Goal: Information Seeking & Learning: Learn about a topic

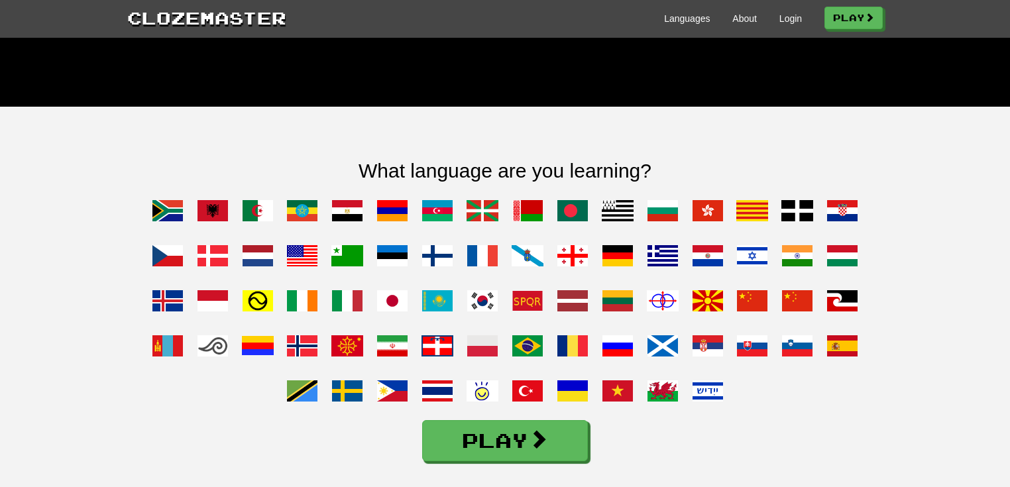
scroll to position [1007, 0]
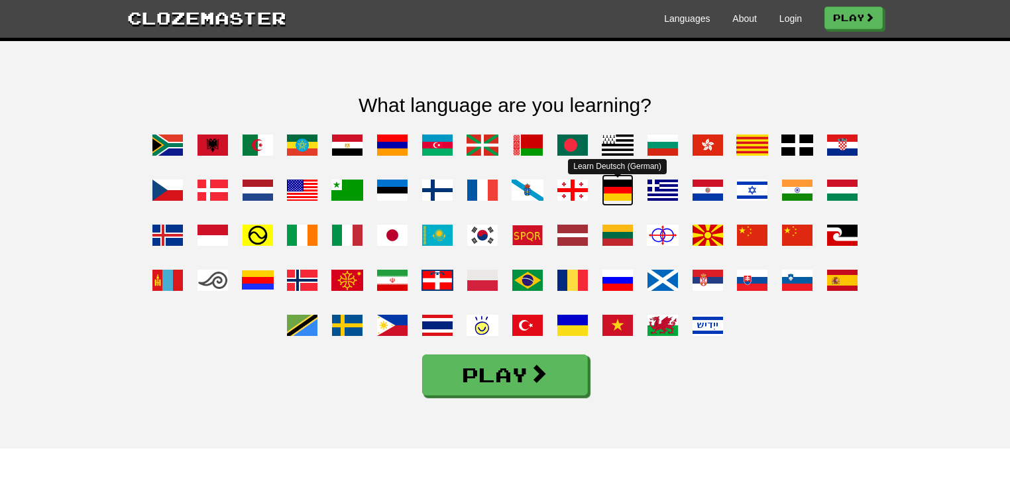
click at [619, 206] on span at bounding box center [617, 190] width 32 height 32
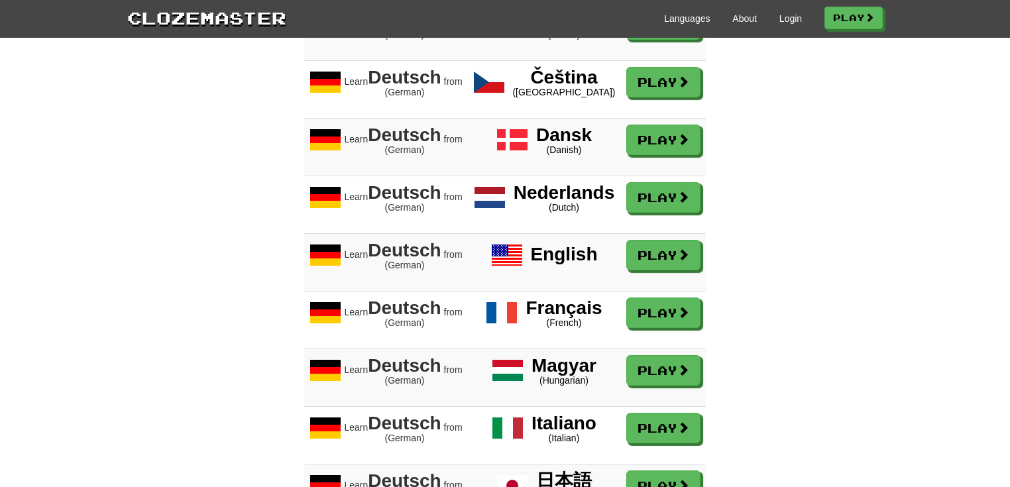
scroll to position [1166, 0]
click at [664, 271] on link "Play" at bounding box center [664, 255] width 74 height 30
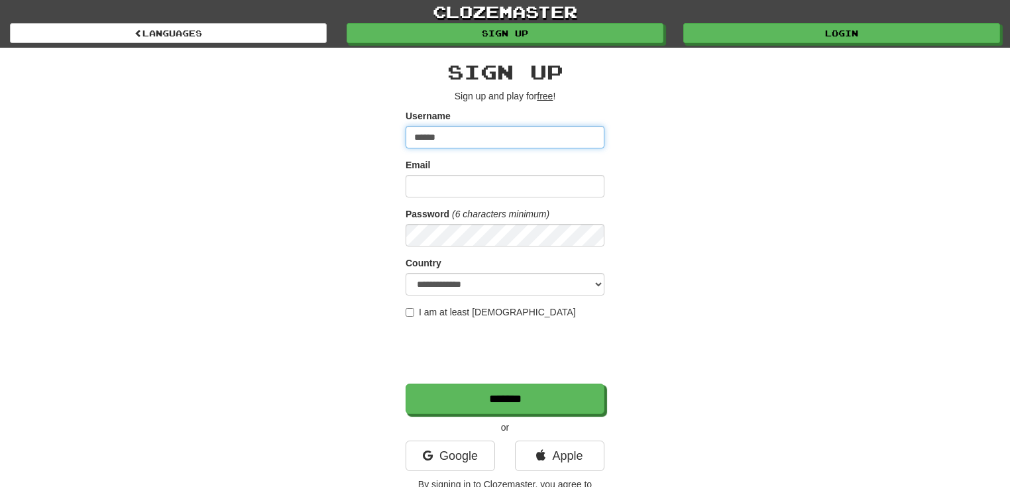
type input "******"
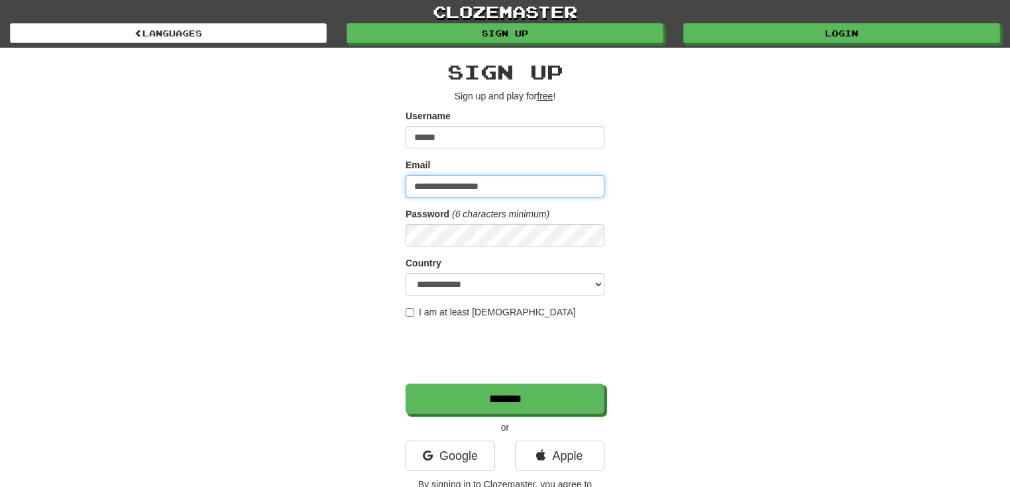
type input "**********"
click at [680, 119] on div "**********" at bounding box center [504, 279] width 775 height 463
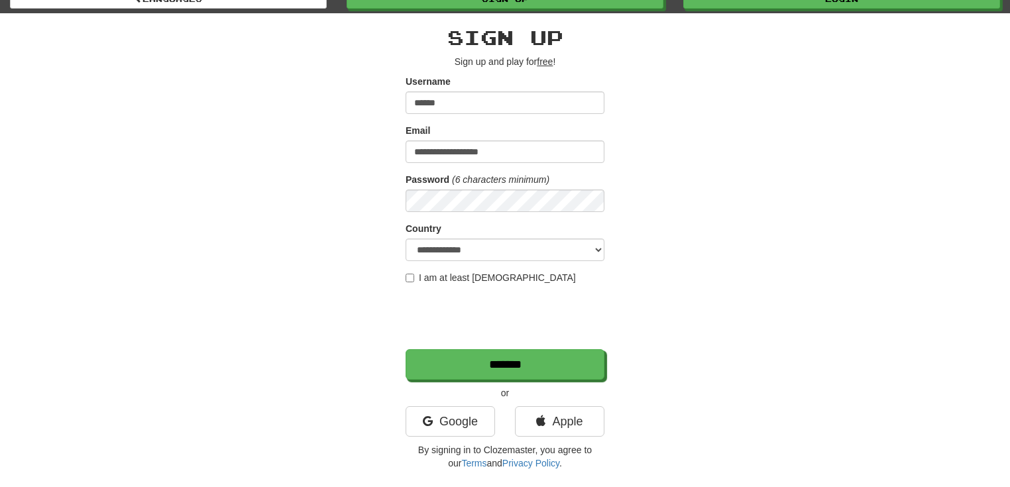
scroll to position [53, 0]
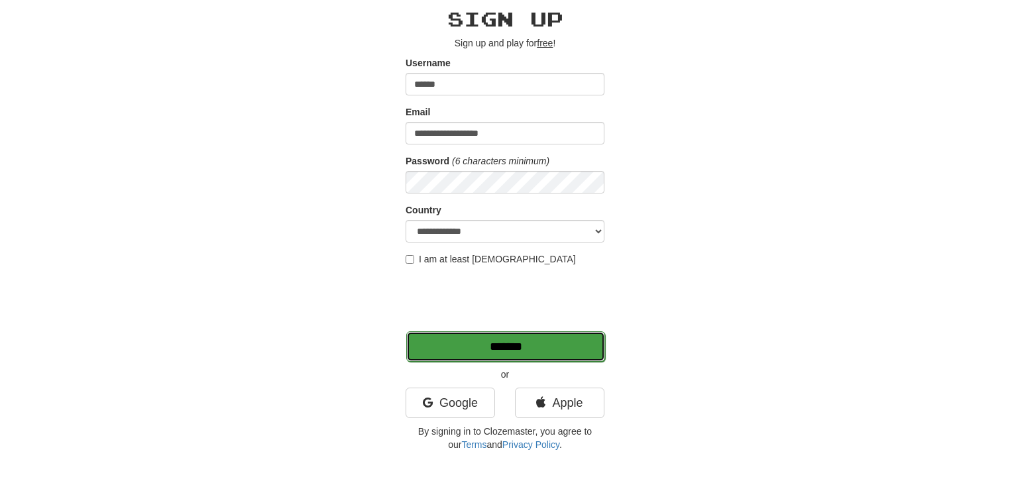
click at [515, 342] on input "*******" at bounding box center [505, 346] width 199 height 30
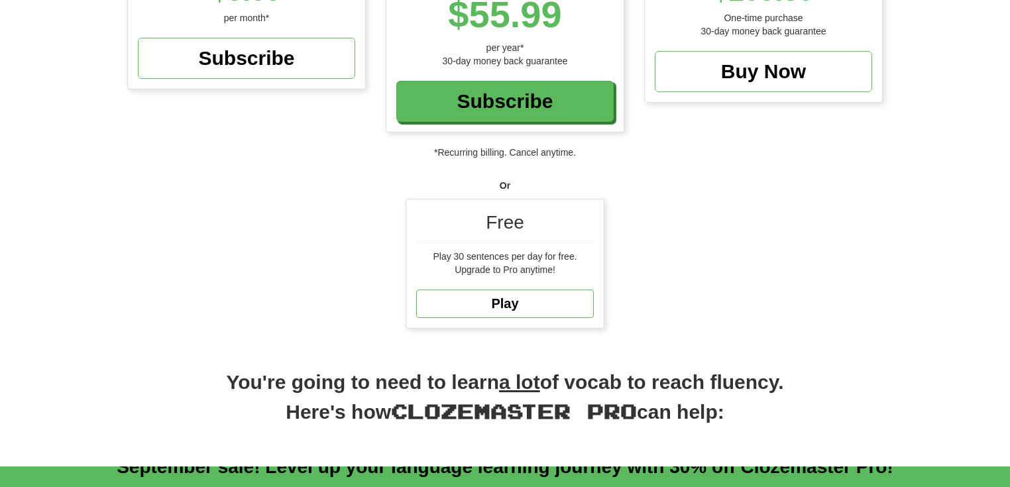
scroll to position [313, 0]
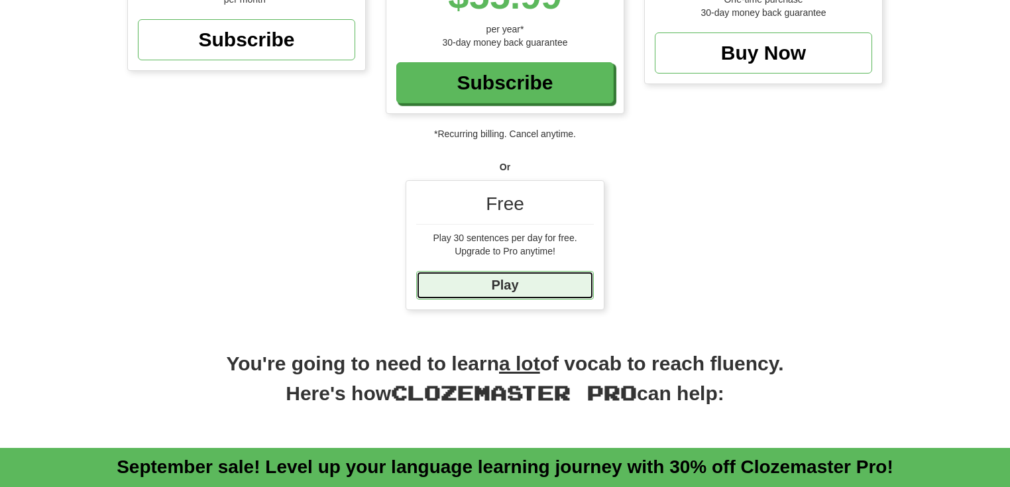
click at [513, 285] on link "Play" at bounding box center [505, 285] width 178 height 28
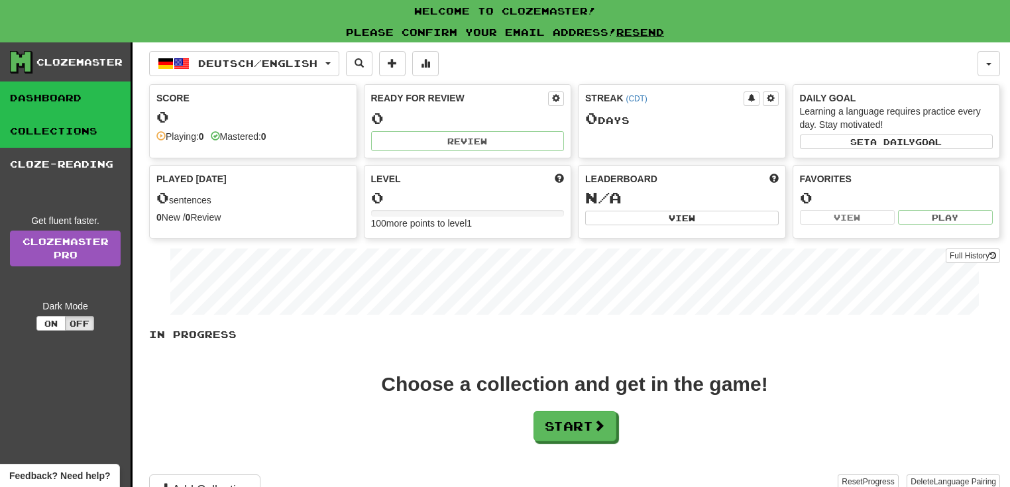
click at [83, 130] on link "Collections" at bounding box center [65, 131] width 130 height 33
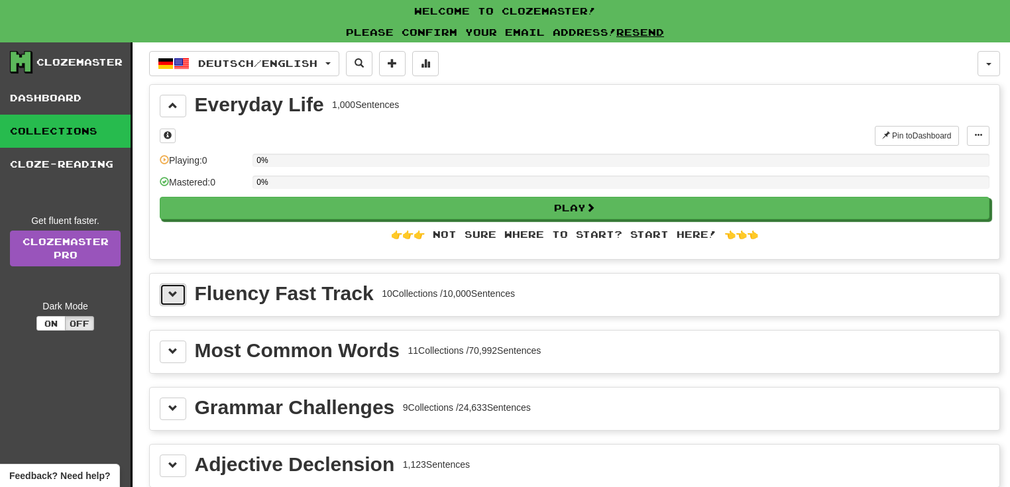
click at [173, 289] on span at bounding box center [172, 293] width 9 height 9
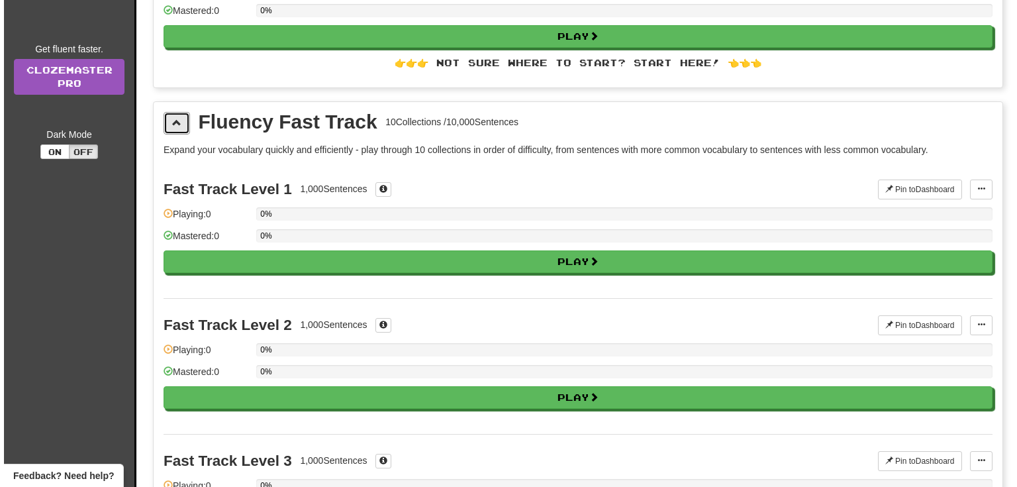
scroll to position [159, 0]
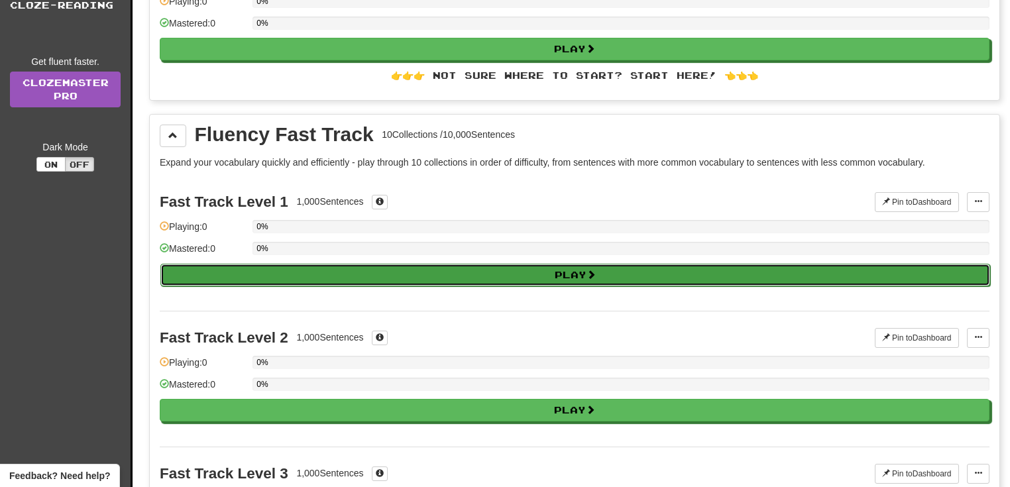
click at [495, 270] on button "Play" at bounding box center [574, 275] width 829 height 23
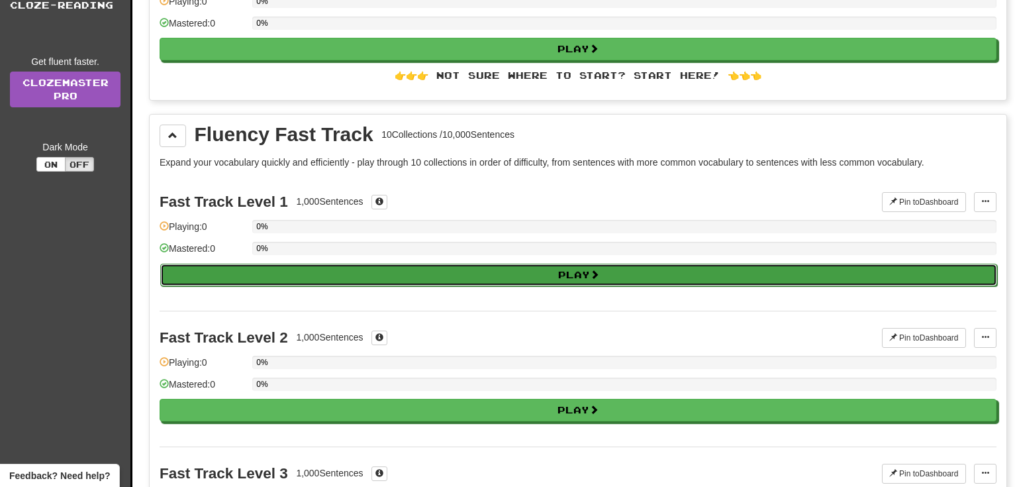
select select "**"
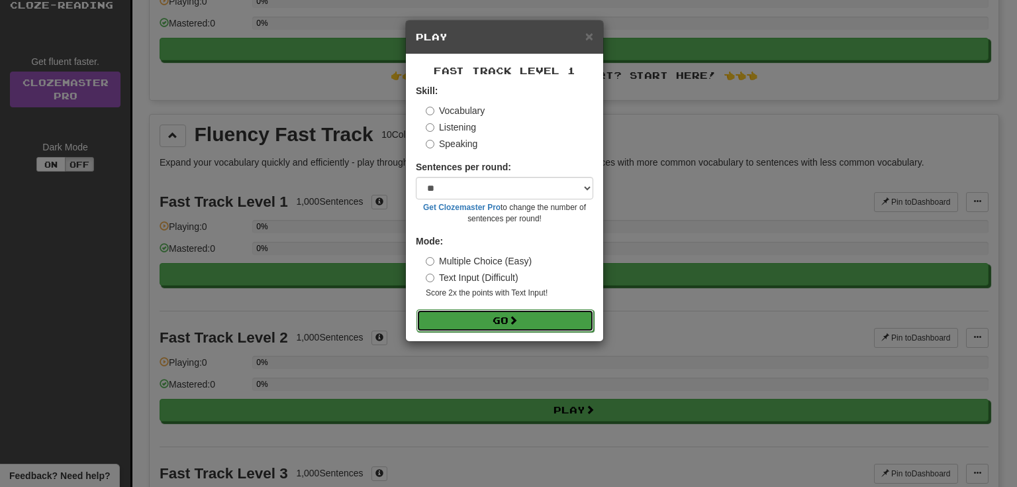
click at [533, 316] on button "Go" at bounding box center [506, 320] width 178 height 23
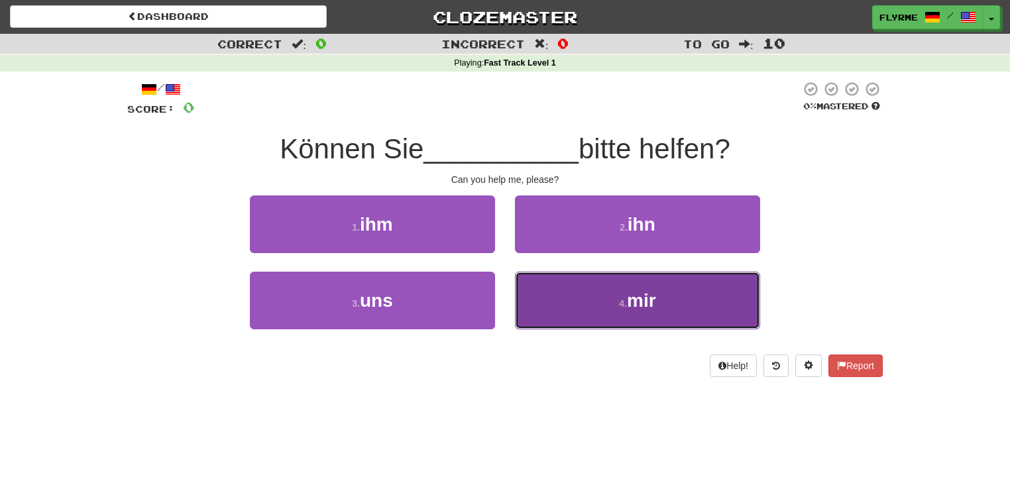
click at [675, 301] on button "4 . mir" at bounding box center [637, 301] width 245 height 58
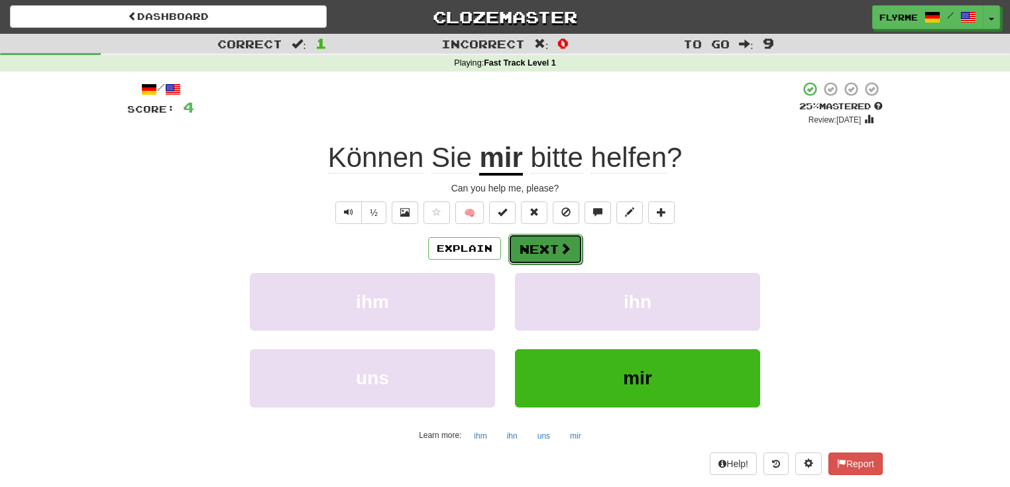
click at [543, 246] on button "Next" at bounding box center [545, 249] width 74 height 30
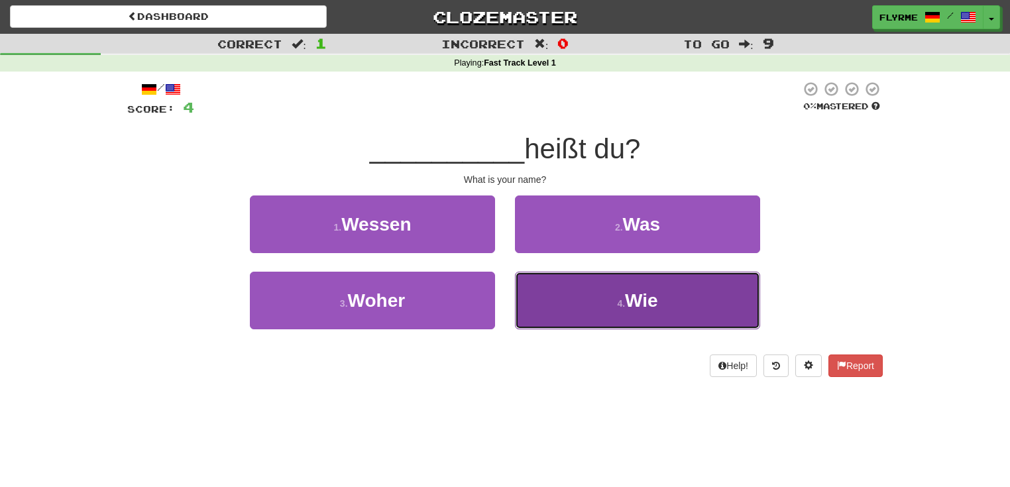
click at [608, 297] on button "4 . Wie" at bounding box center [637, 301] width 245 height 58
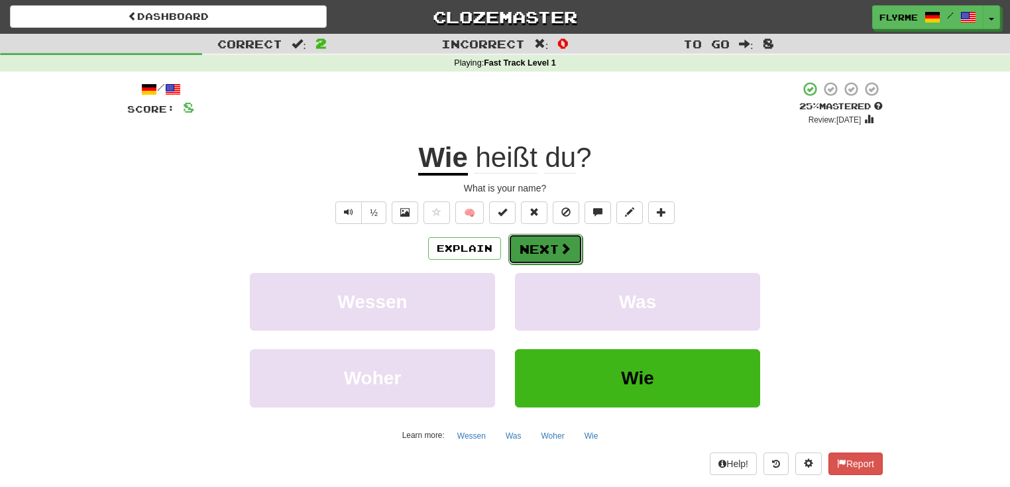
click at [548, 247] on button "Next" at bounding box center [545, 249] width 74 height 30
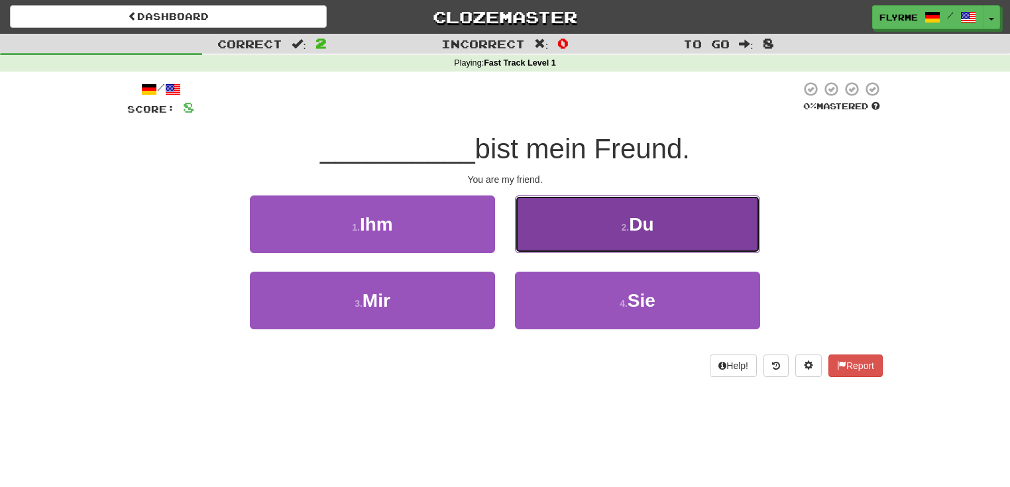
click at [586, 225] on button "2 . Du" at bounding box center [637, 224] width 245 height 58
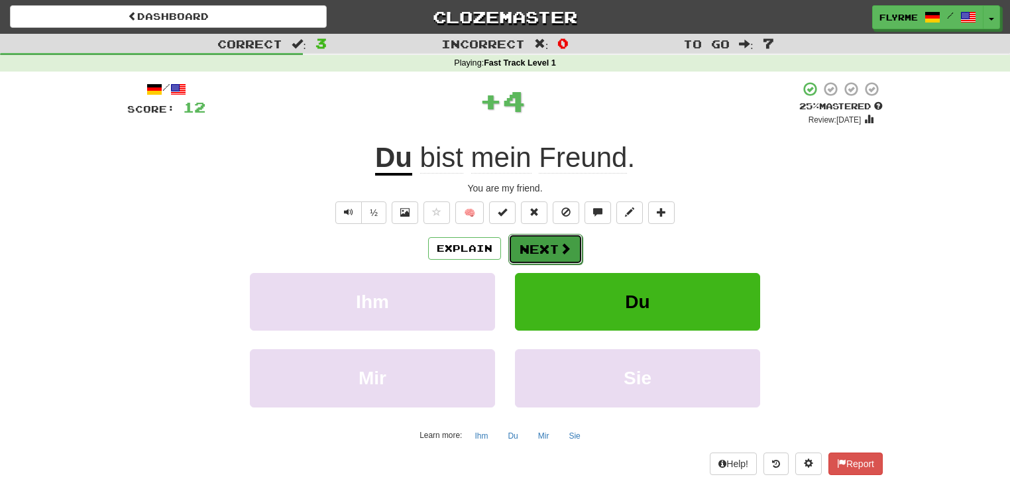
click at [554, 246] on button "Next" at bounding box center [545, 249] width 74 height 30
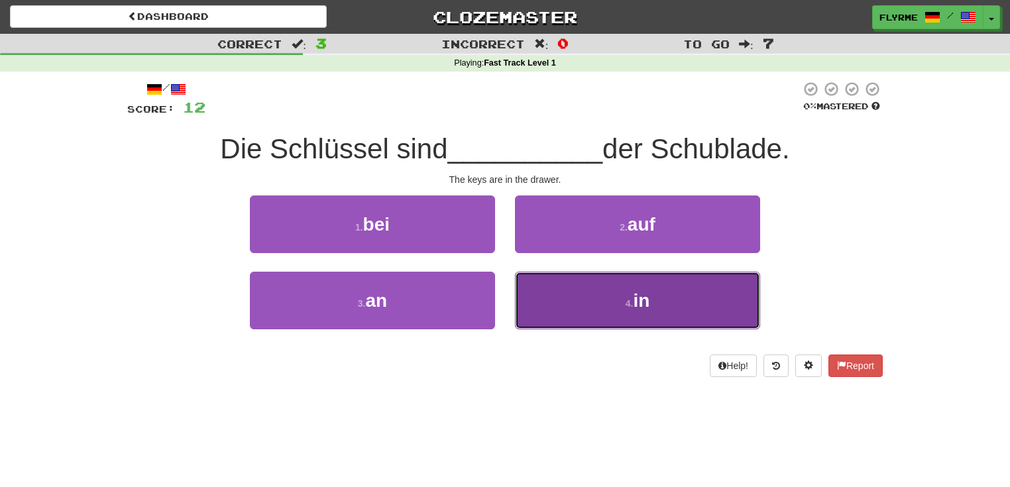
click at [622, 315] on button "4 . in" at bounding box center [637, 301] width 245 height 58
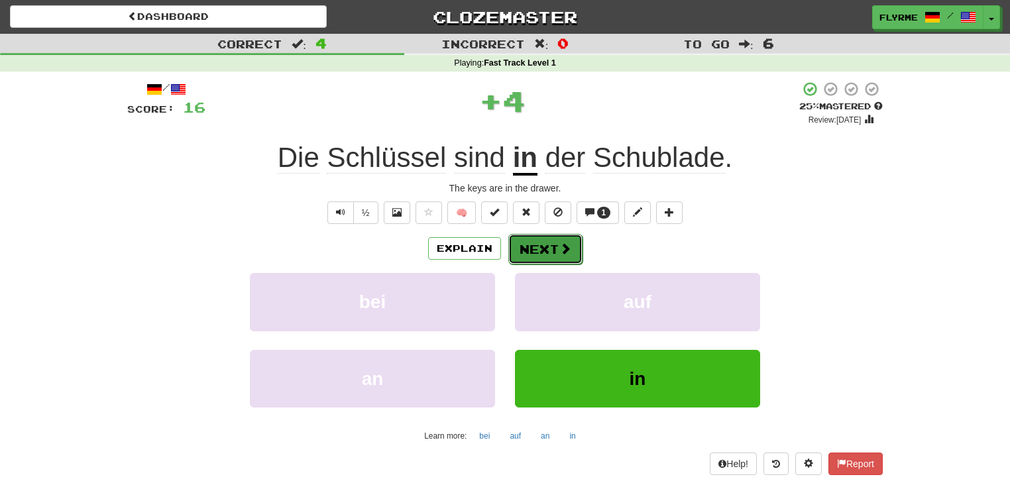
click at [549, 247] on button "Next" at bounding box center [545, 249] width 74 height 30
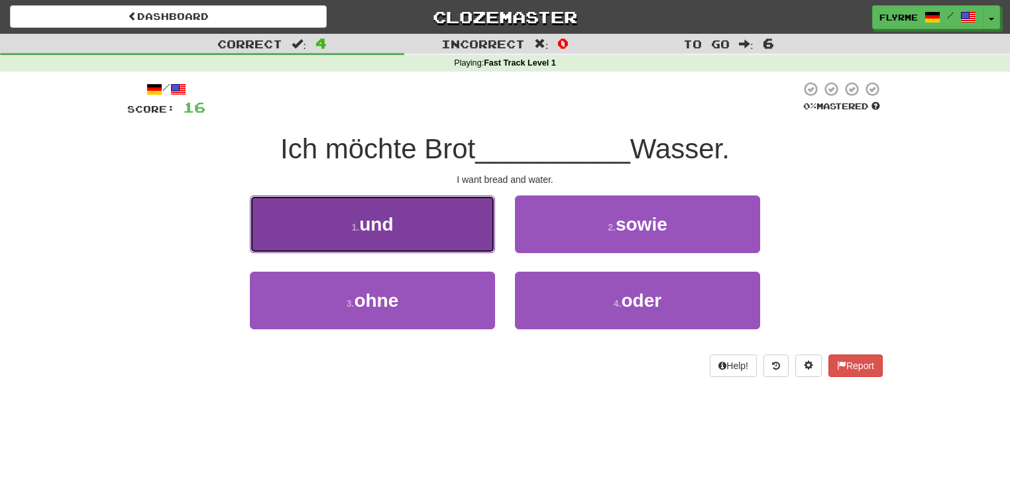
click at [439, 238] on button "1 . und" at bounding box center [372, 224] width 245 height 58
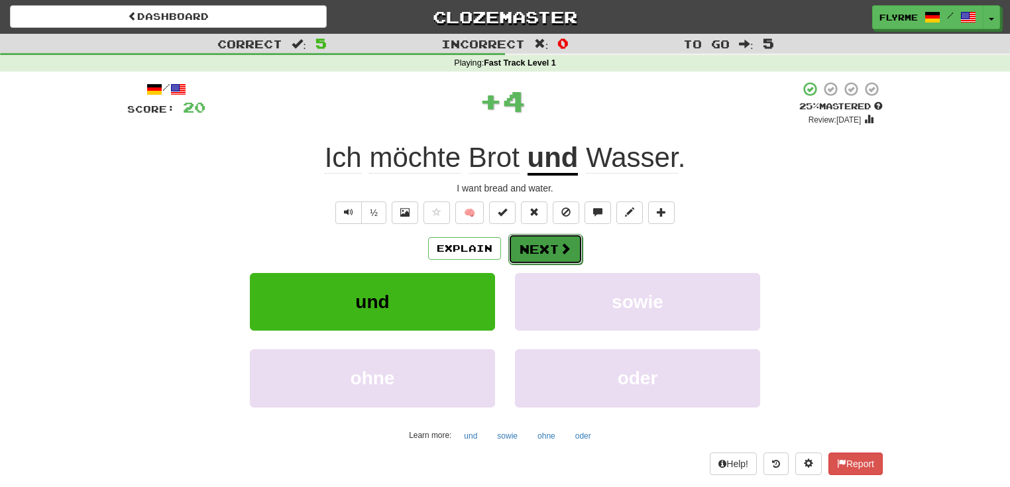
click at [543, 249] on button "Next" at bounding box center [545, 249] width 74 height 30
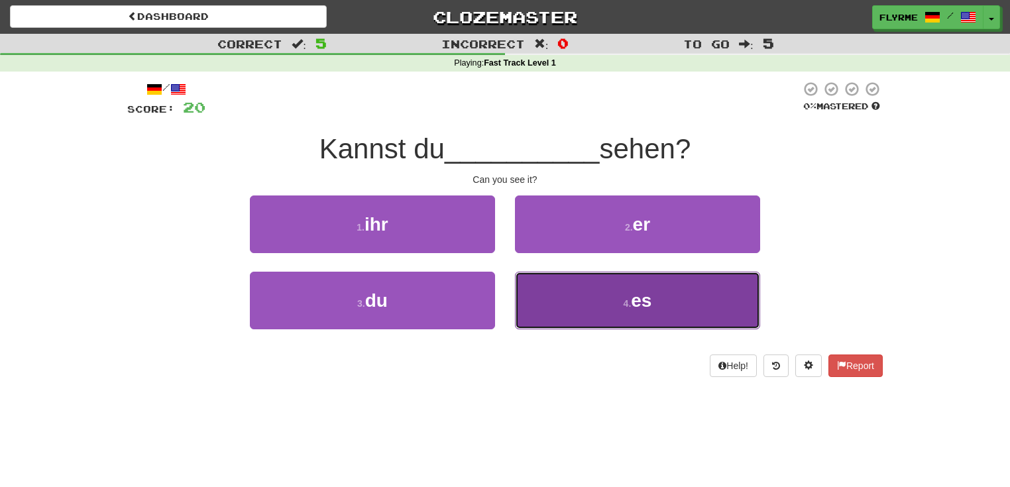
click at [586, 299] on button "4 . es" at bounding box center [637, 301] width 245 height 58
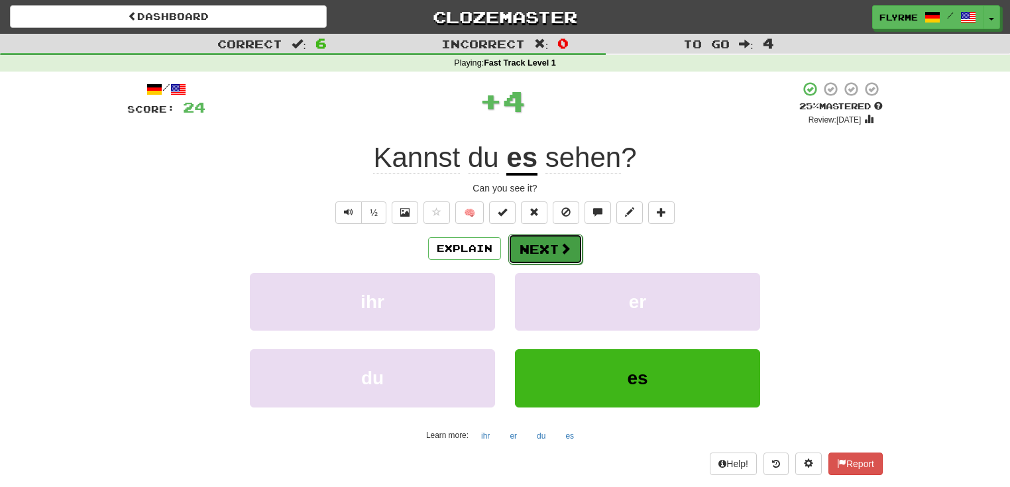
click at [548, 249] on button "Next" at bounding box center [545, 249] width 74 height 30
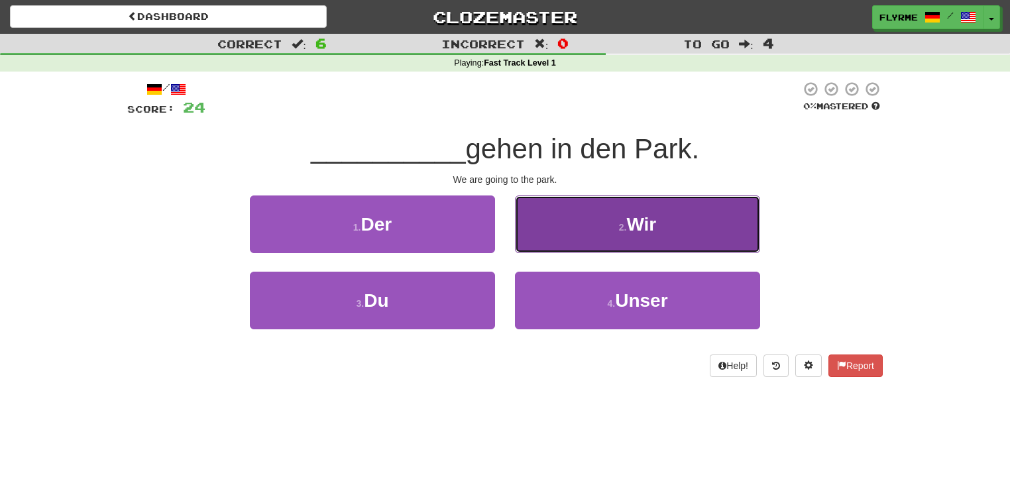
click at [576, 229] on button "2 . Wir" at bounding box center [637, 224] width 245 height 58
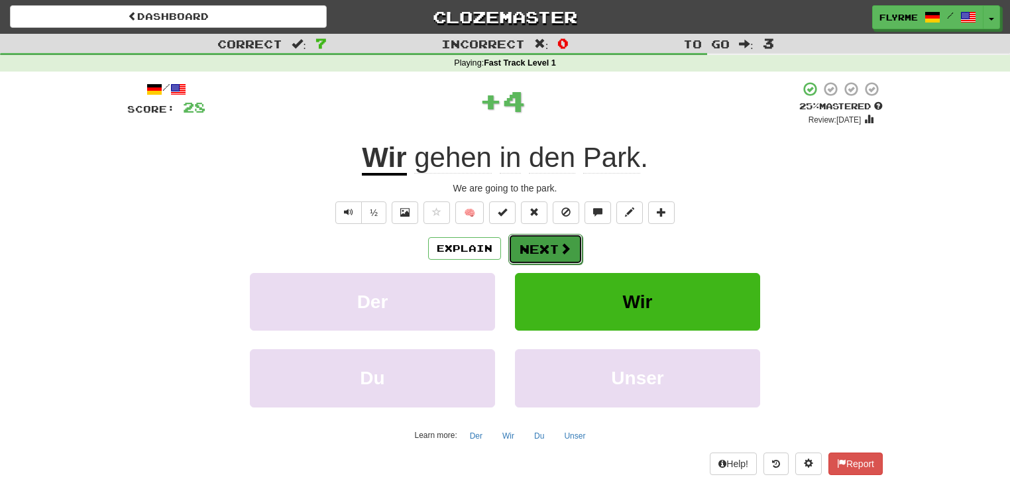
click at [551, 249] on button "Next" at bounding box center [545, 249] width 74 height 30
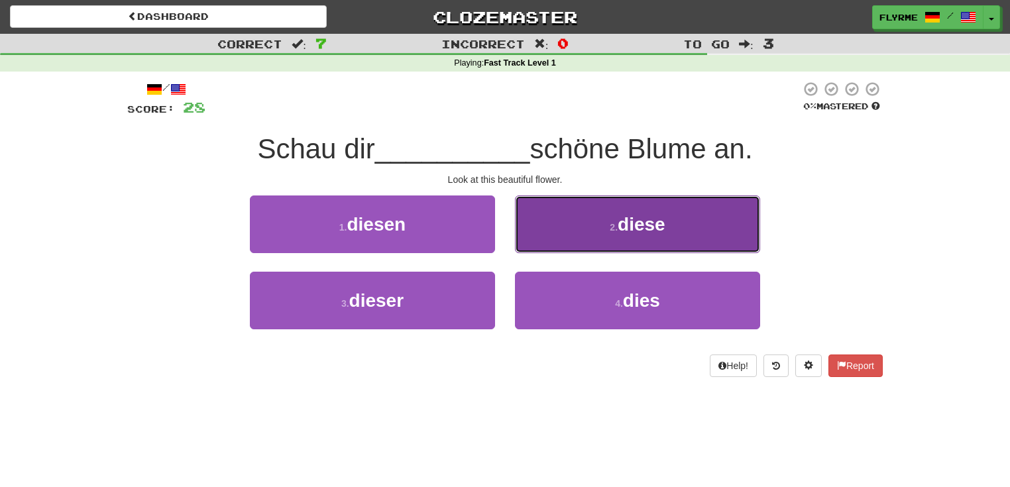
click at [556, 235] on button "2 . diese" at bounding box center [637, 224] width 245 height 58
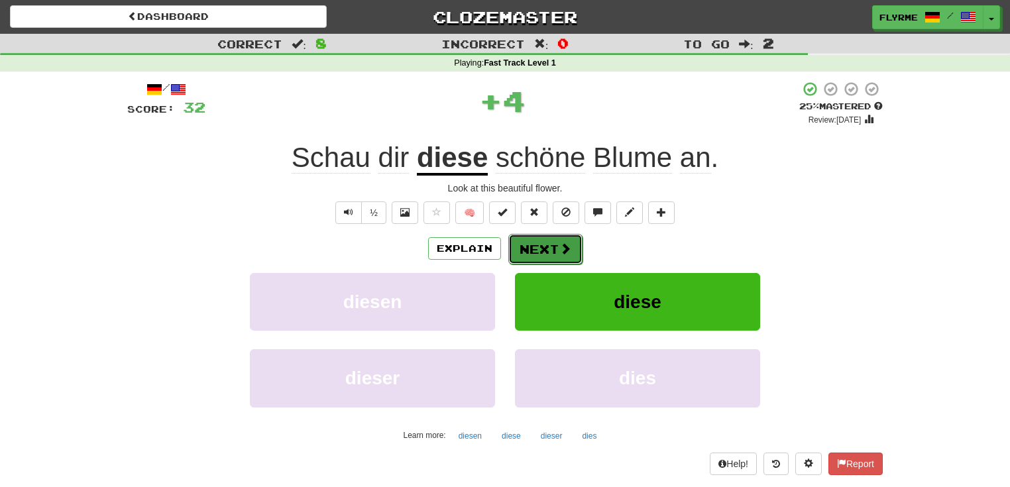
click at [544, 249] on button "Next" at bounding box center [545, 249] width 74 height 30
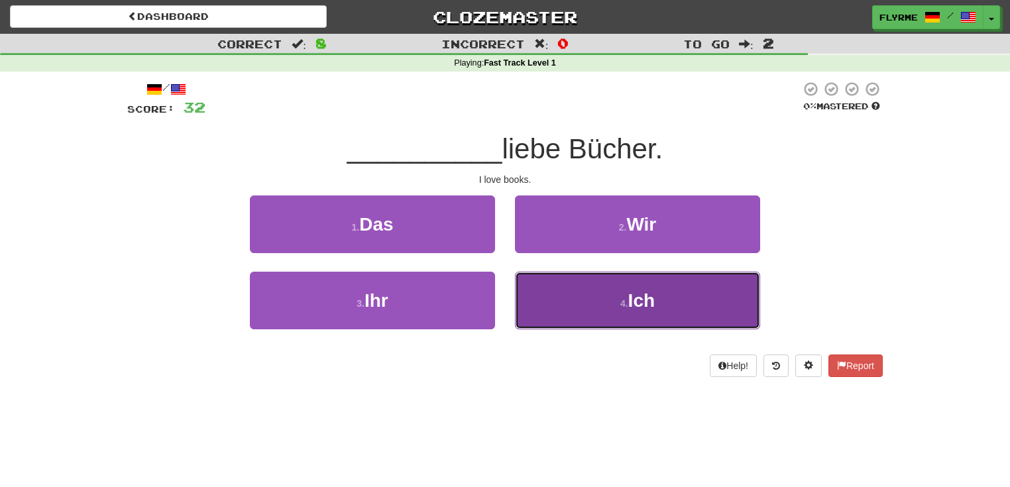
click at [602, 297] on button "4 . Ich" at bounding box center [637, 301] width 245 height 58
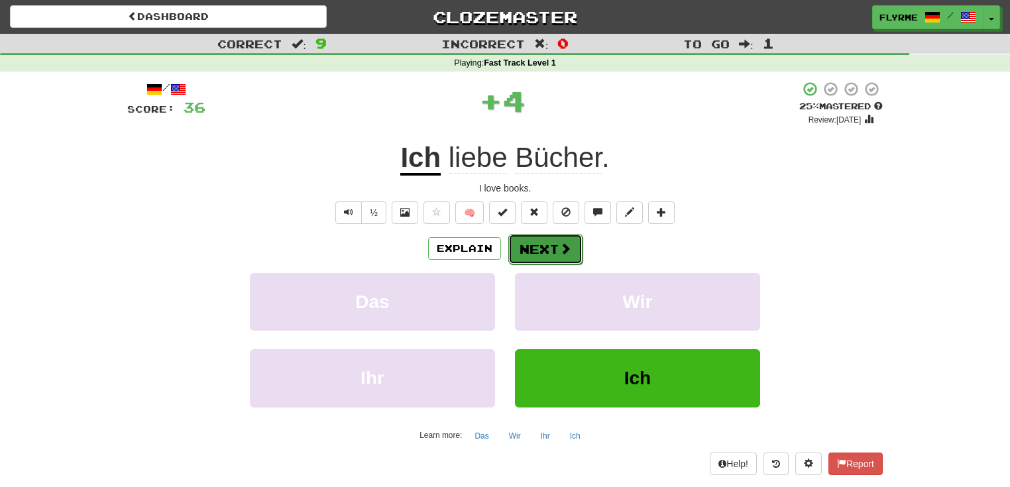
click at [559, 255] on button "Next" at bounding box center [545, 249] width 74 height 30
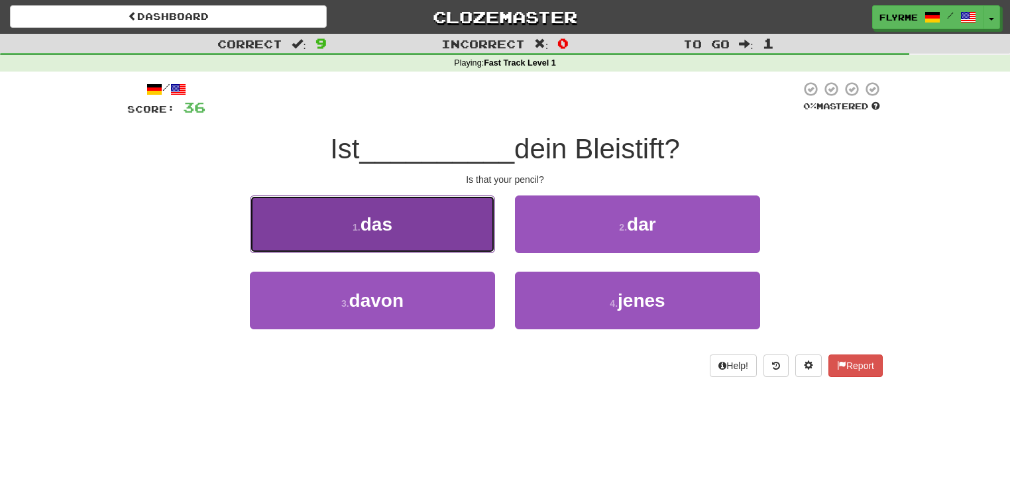
click at [401, 232] on button "1 . das" at bounding box center [372, 224] width 245 height 58
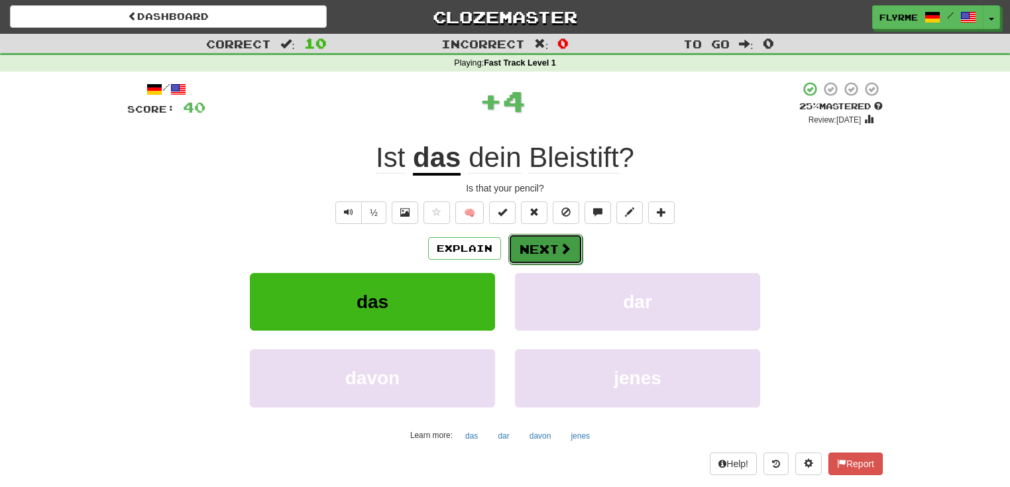
click at [543, 244] on button "Next" at bounding box center [545, 249] width 74 height 30
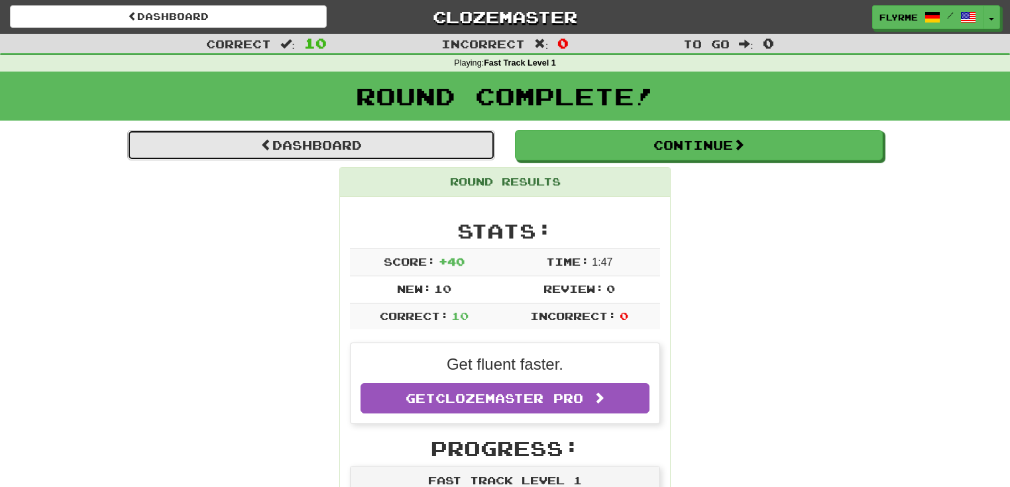
click at [345, 140] on link "Dashboard" at bounding box center [311, 145] width 368 height 30
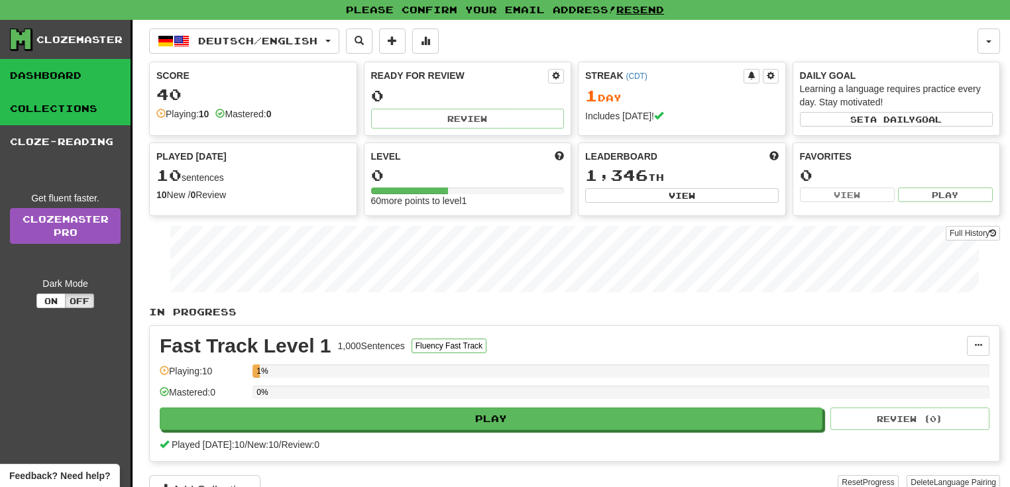
click at [64, 109] on link "Collections" at bounding box center [65, 108] width 130 height 33
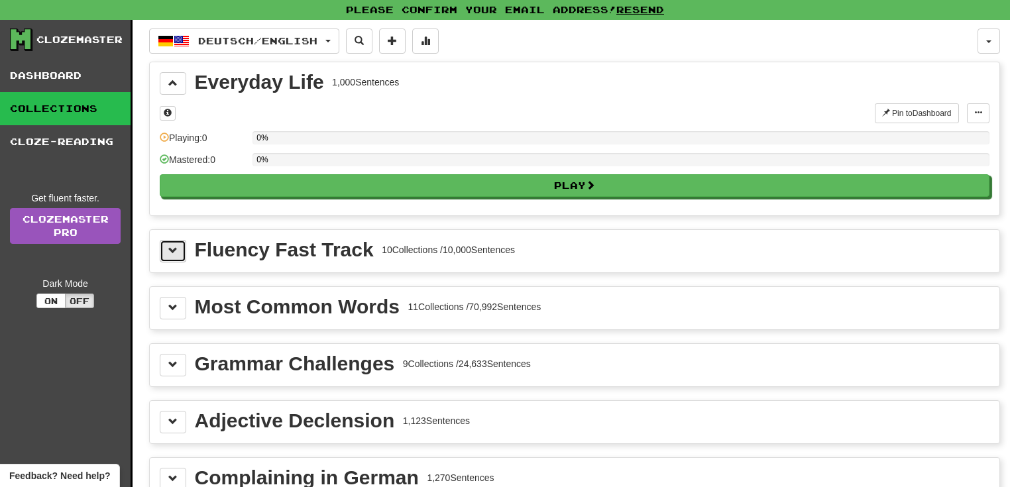
click at [178, 250] on button at bounding box center [173, 251] width 26 height 23
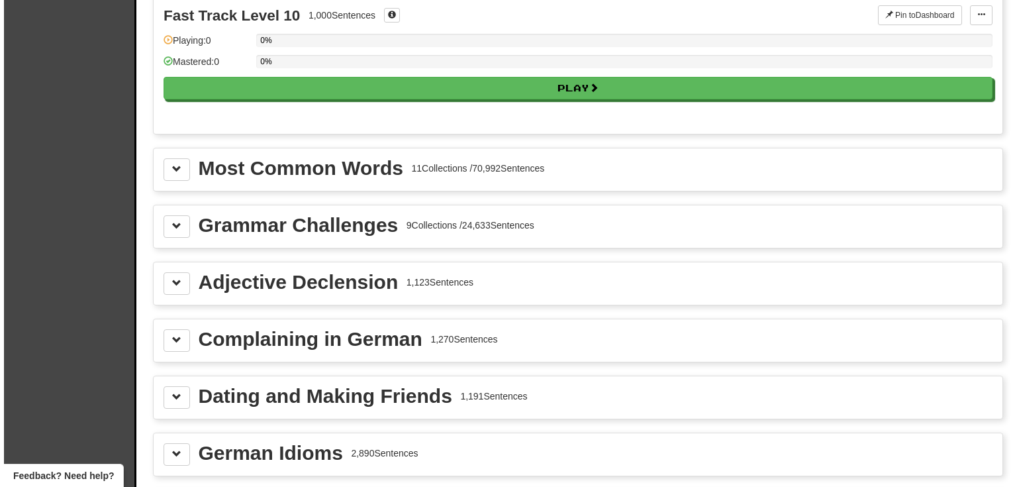
scroll to position [1272, 0]
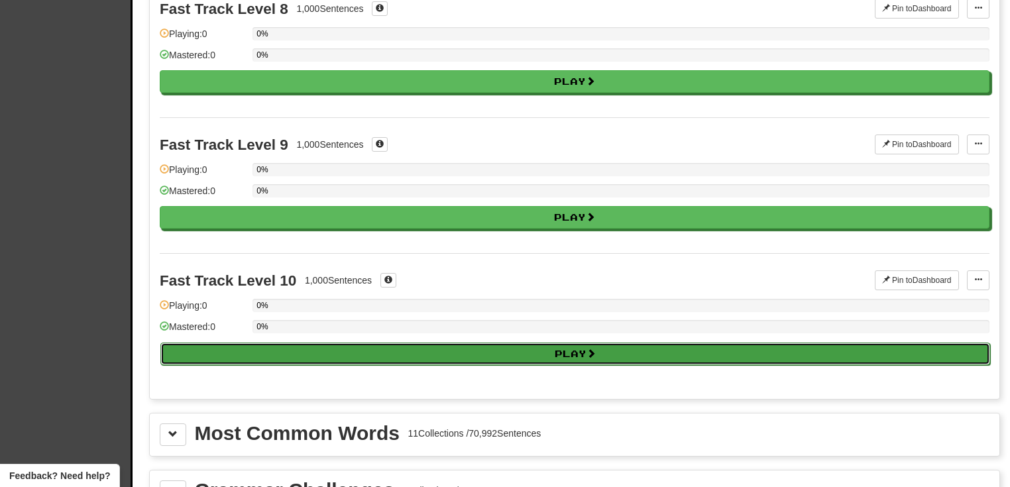
click at [518, 342] on button "Play" at bounding box center [574, 353] width 829 height 23
select select "**"
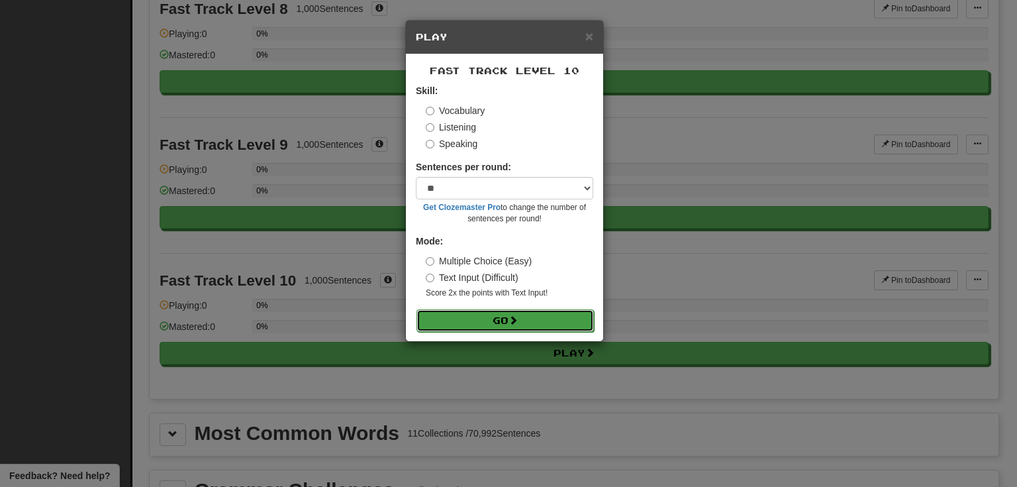
click at [513, 315] on span at bounding box center [513, 319] width 9 height 9
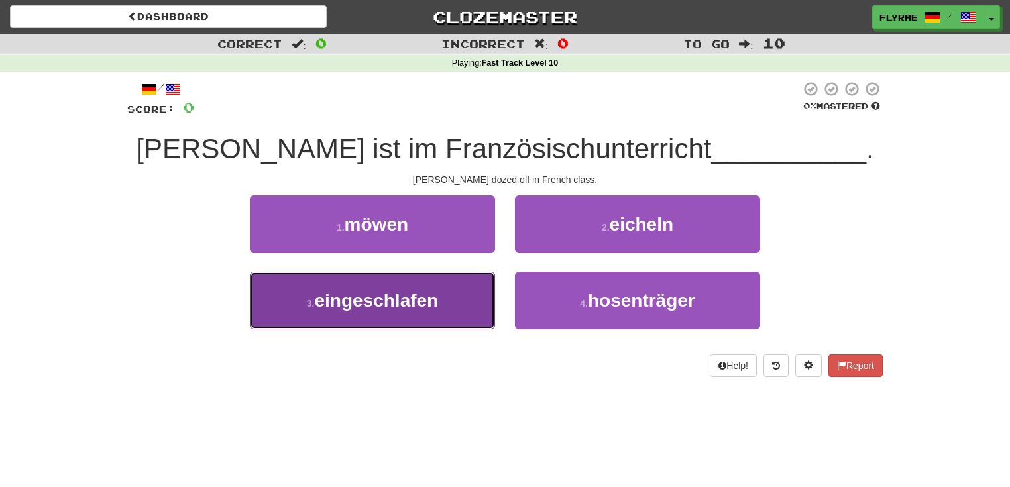
click at [397, 306] on span "eingeschlafen" at bounding box center [376, 300] width 124 height 21
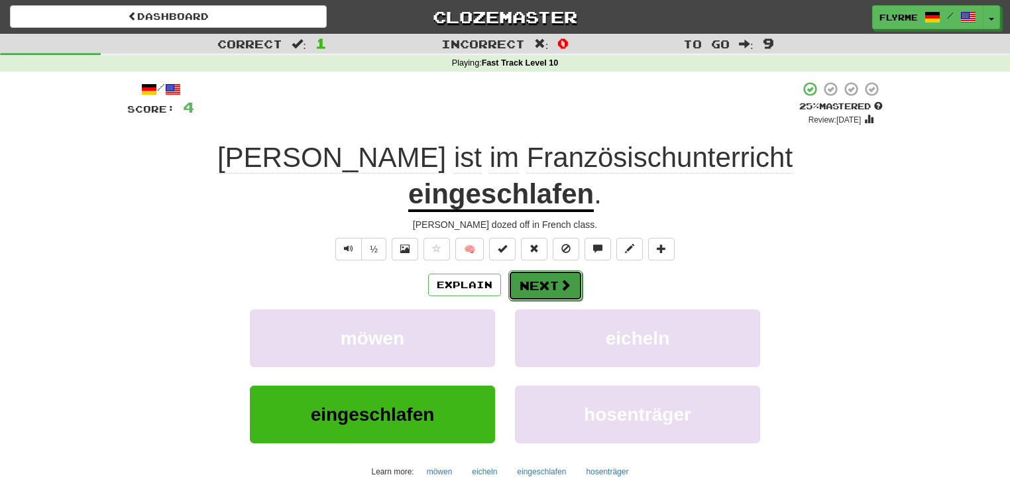
click at [524, 270] on button "Next" at bounding box center [545, 285] width 74 height 30
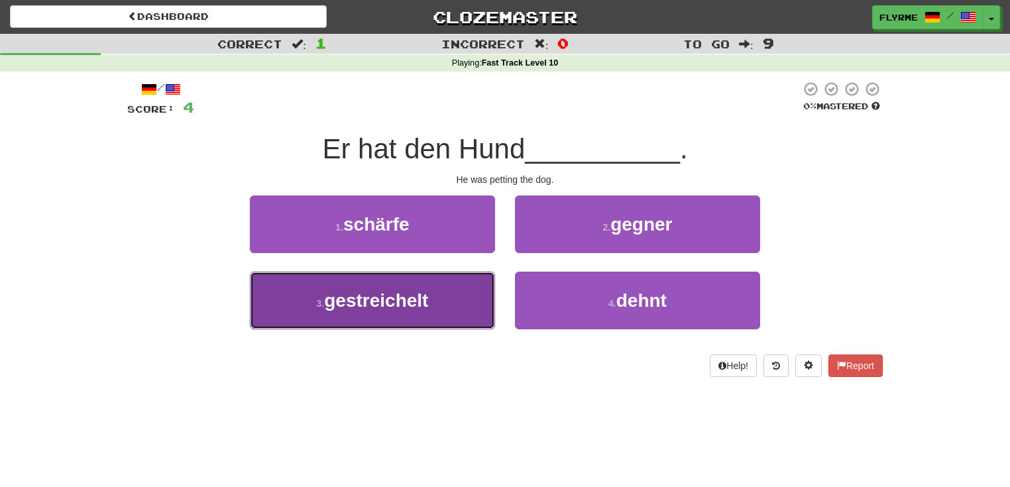
click at [405, 300] on span "gestreichelt" at bounding box center [376, 300] width 104 height 21
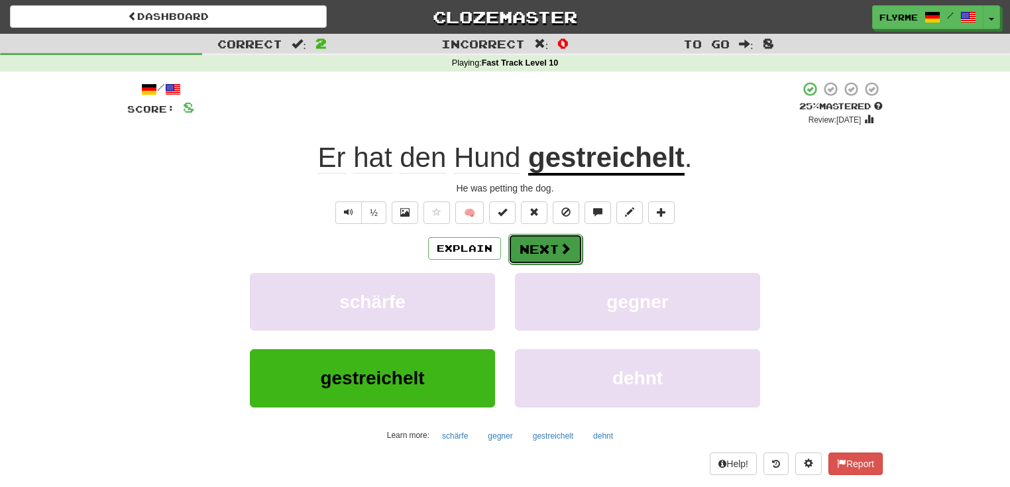
click at [543, 246] on button "Next" at bounding box center [545, 249] width 74 height 30
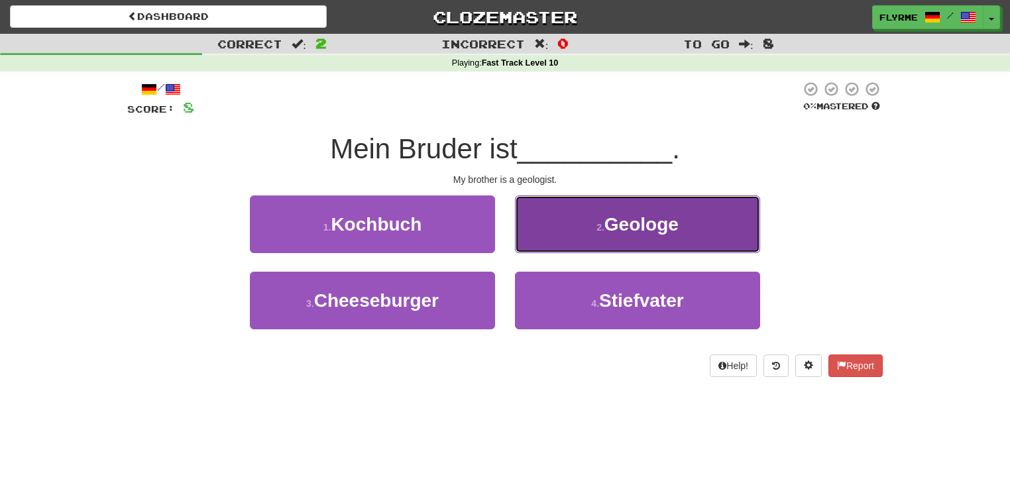
click at [642, 226] on span "Geologe" at bounding box center [641, 224] width 74 height 21
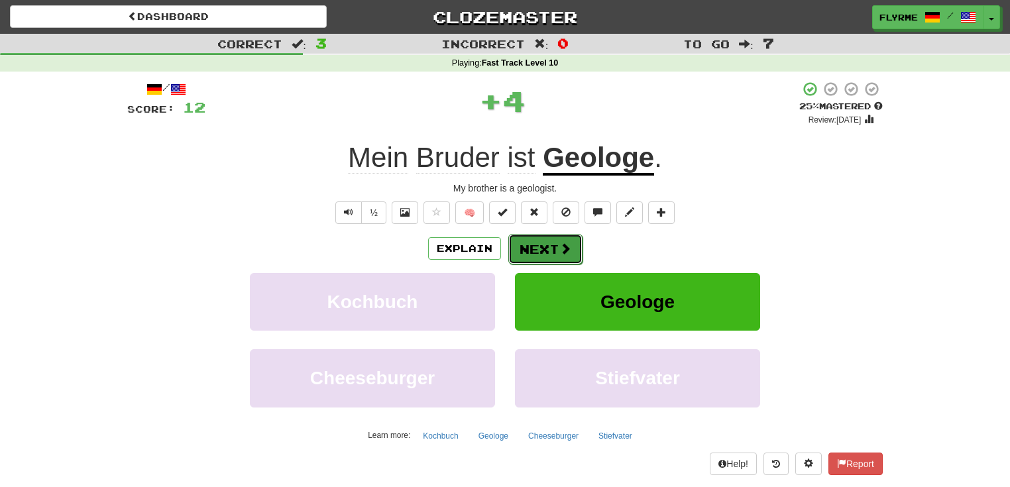
click at [556, 246] on button "Next" at bounding box center [545, 249] width 74 height 30
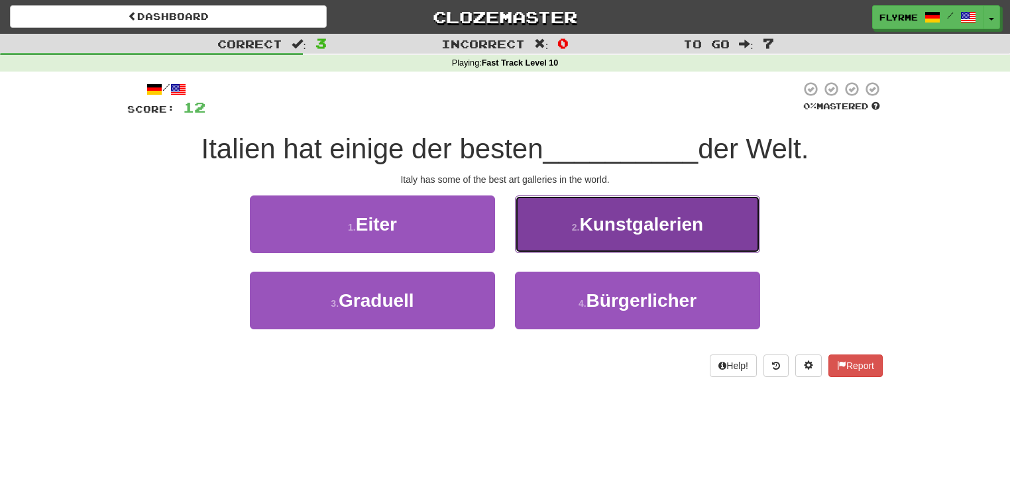
click at [677, 224] on span "Kunstgalerien" at bounding box center [641, 224] width 124 height 21
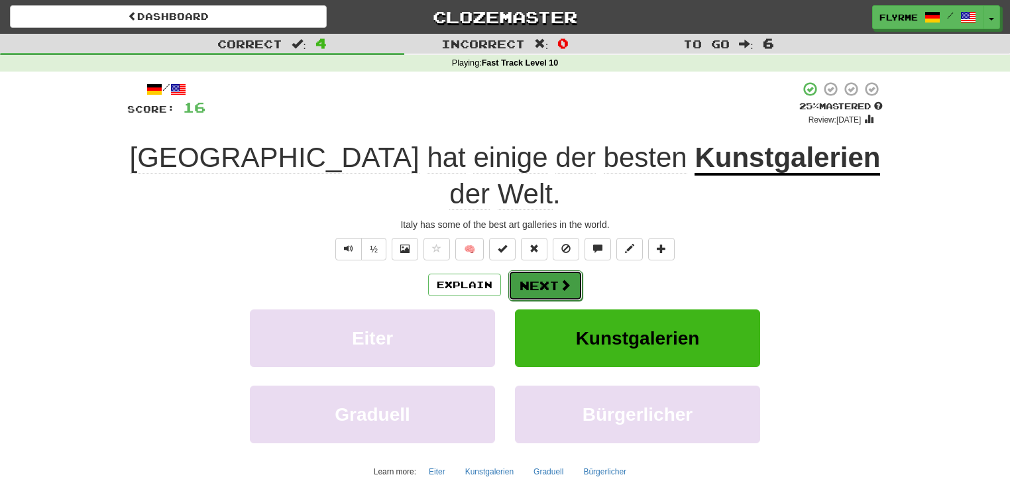
click at [544, 270] on button "Next" at bounding box center [545, 285] width 74 height 30
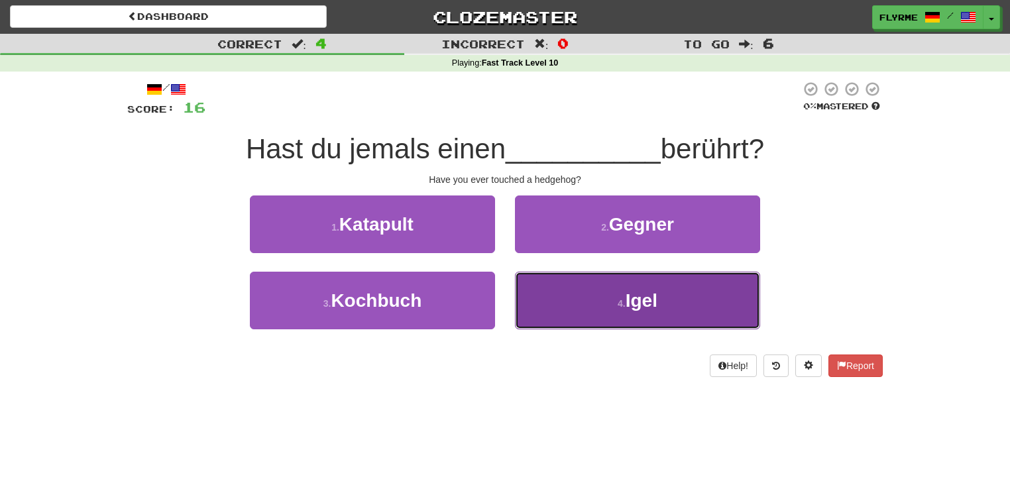
click at [652, 304] on span "Igel" at bounding box center [641, 300] width 32 height 21
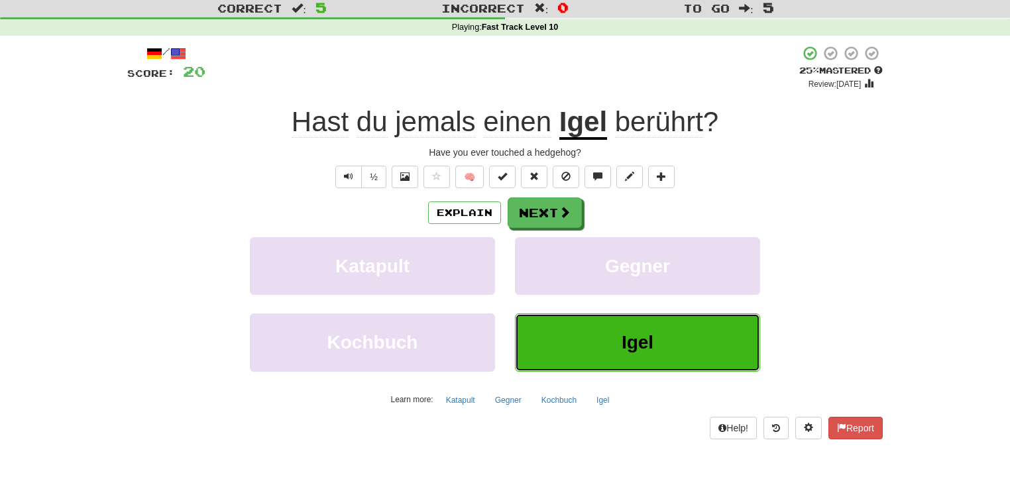
scroll to position [53, 0]
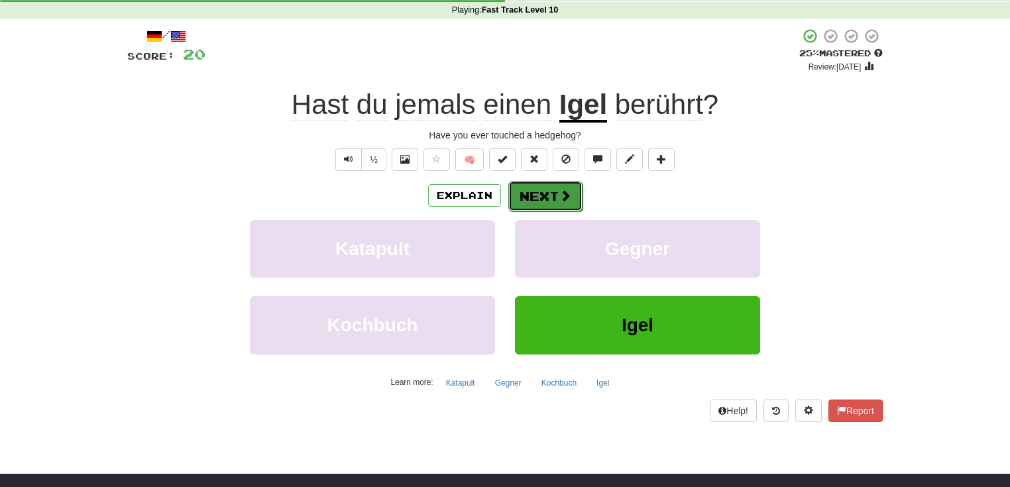
click at [546, 195] on button "Next" at bounding box center [545, 196] width 74 height 30
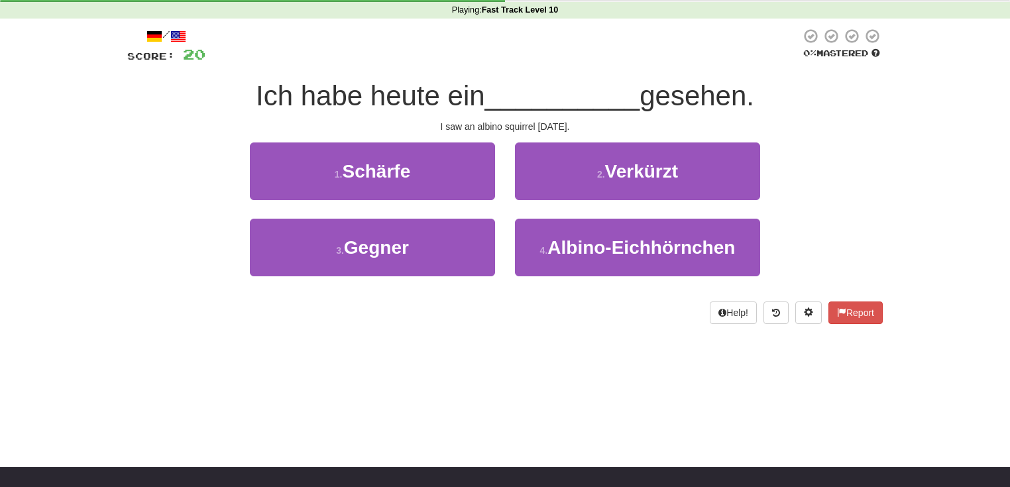
scroll to position [0, 0]
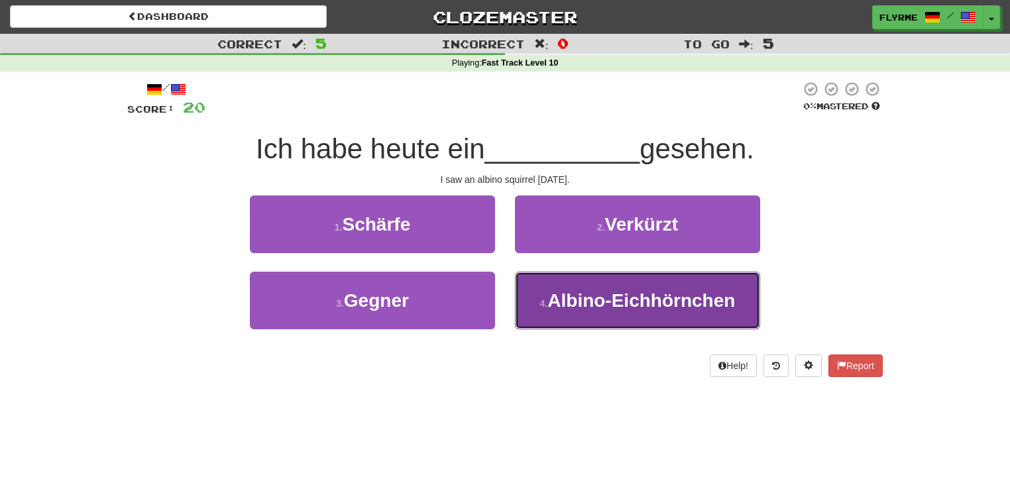
click at [620, 303] on span "Albino-Eichhörnchen" at bounding box center [640, 300] width 187 height 21
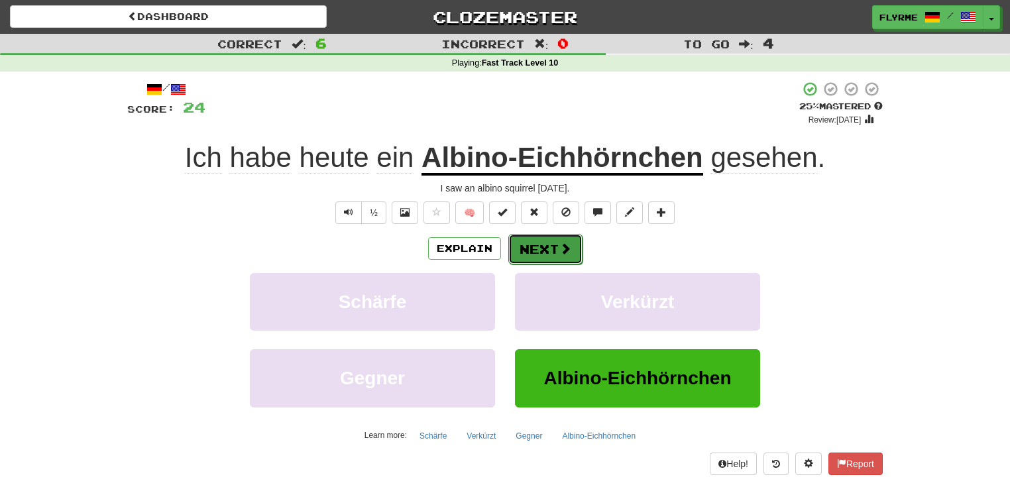
click at [544, 244] on button "Next" at bounding box center [545, 249] width 74 height 30
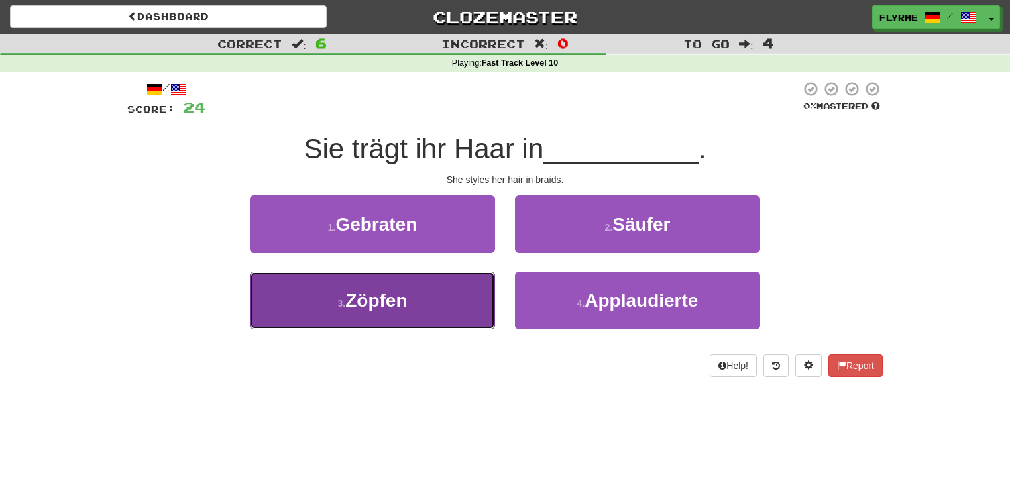
click at [421, 303] on button "3 . Zöpfen" at bounding box center [372, 301] width 245 height 58
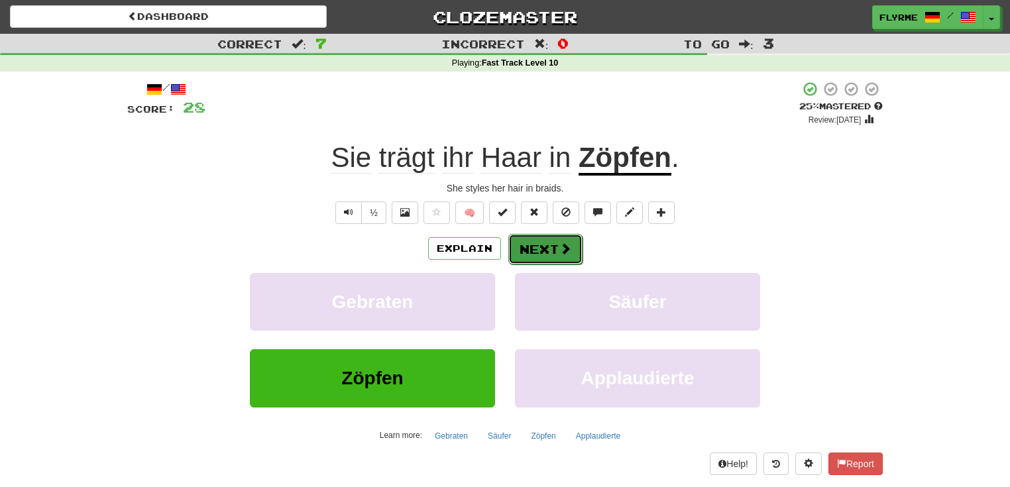
click at [553, 249] on button "Next" at bounding box center [545, 249] width 74 height 30
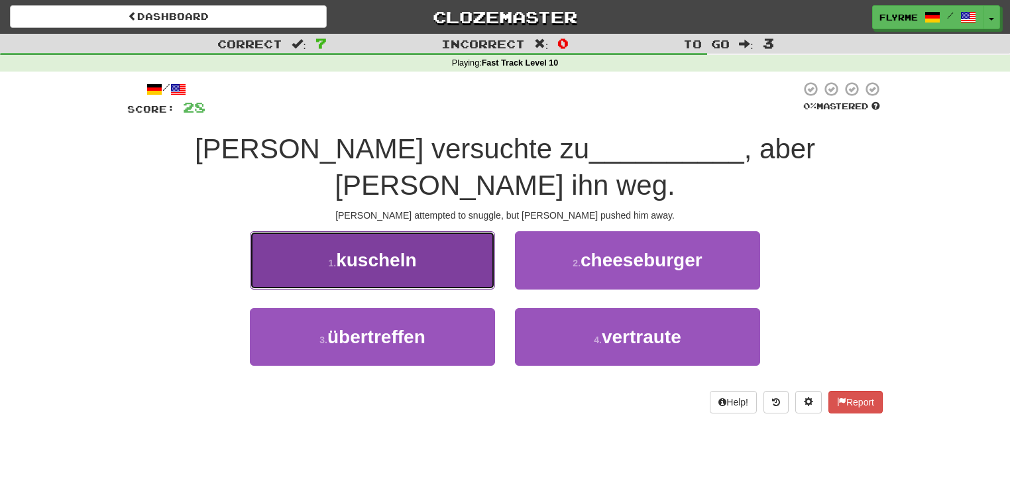
click at [409, 250] on span "kuscheln" at bounding box center [376, 260] width 80 height 21
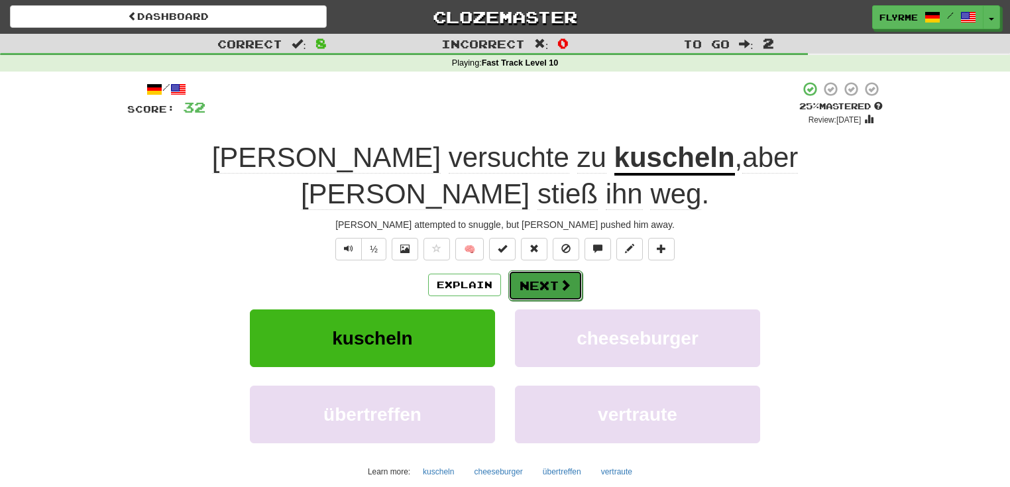
click at [537, 270] on button "Next" at bounding box center [545, 285] width 74 height 30
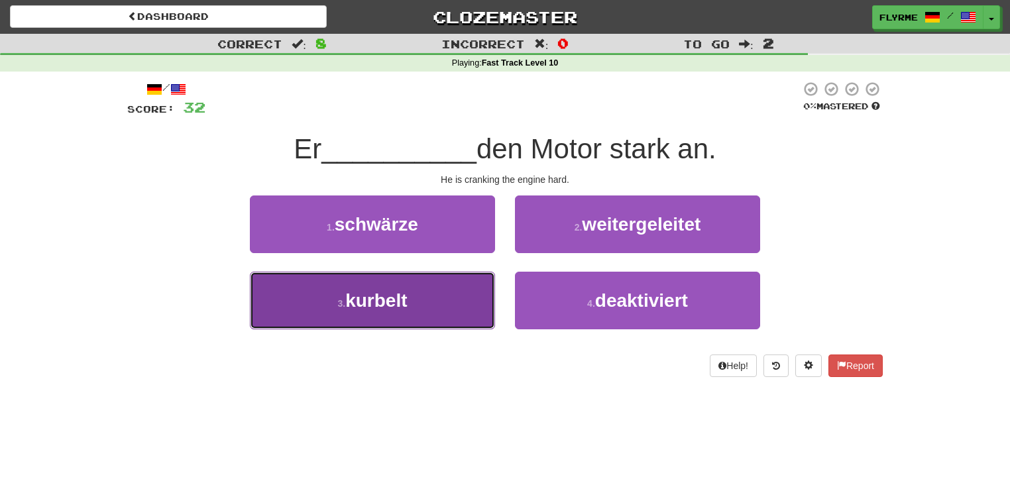
click at [437, 309] on button "3 . kurbelt" at bounding box center [372, 301] width 245 height 58
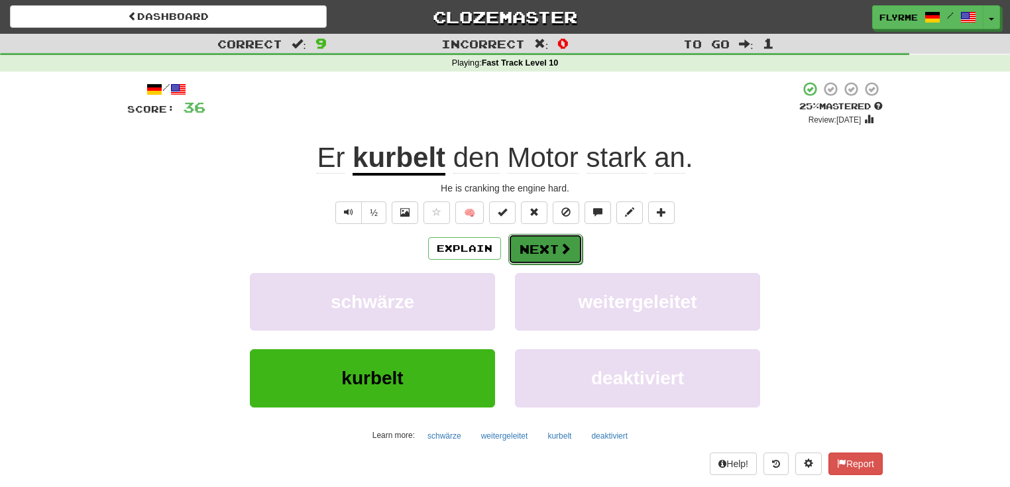
click at [546, 246] on button "Next" at bounding box center [545, 249] width 74 height 30
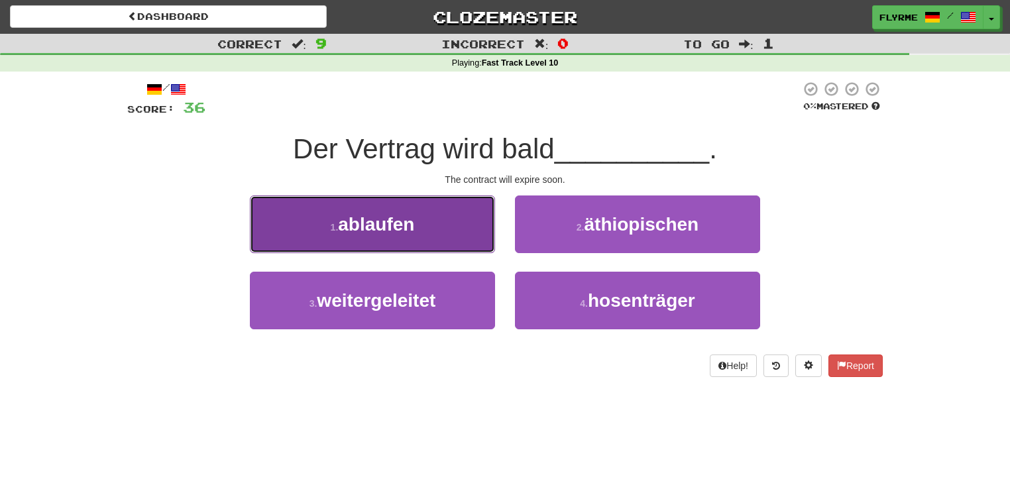
click at [394, 228] on span "ablaufen" at bounding box center [376, 224] width 76 height 21
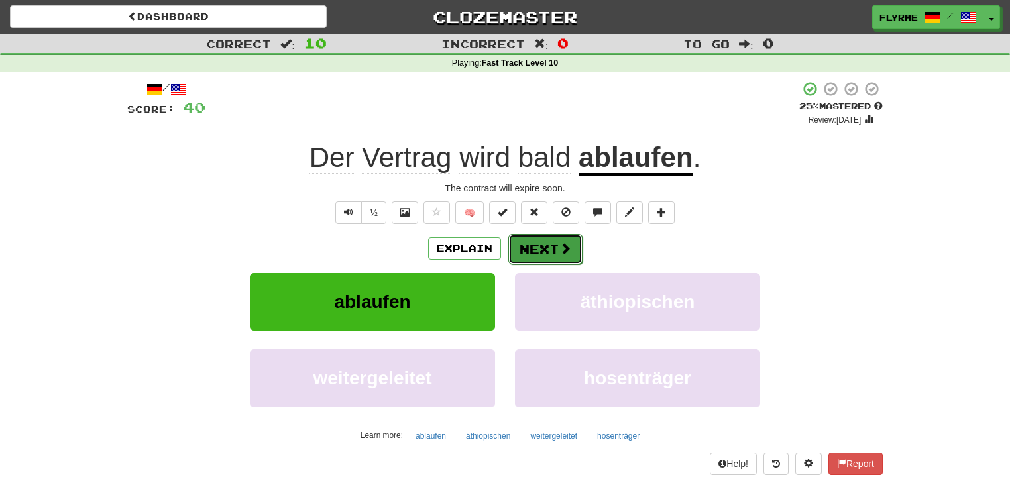
click at [550, 252] on button "Next" at bounding box center [545, 249] width 74 height 30
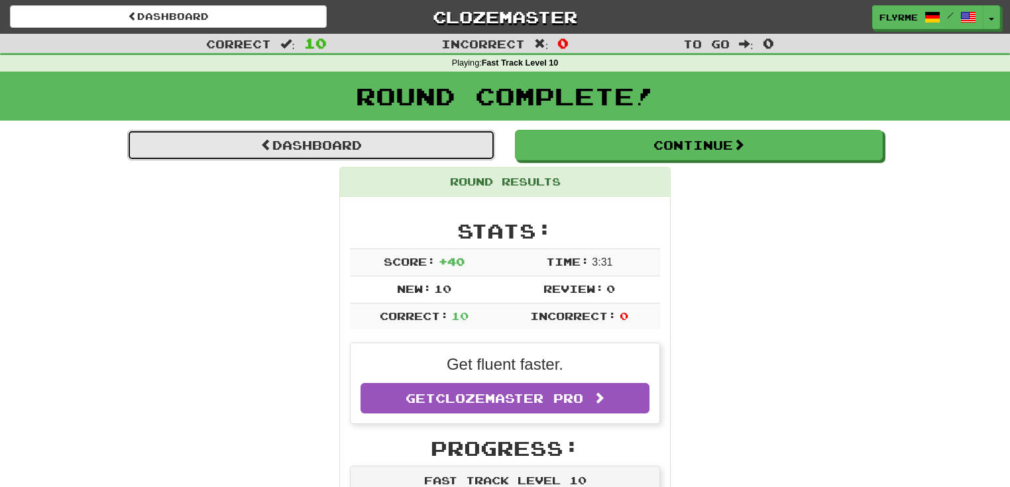
click at [342, 142] on link "Dashboard" at bounding box center [311, 145] width 368 height 30
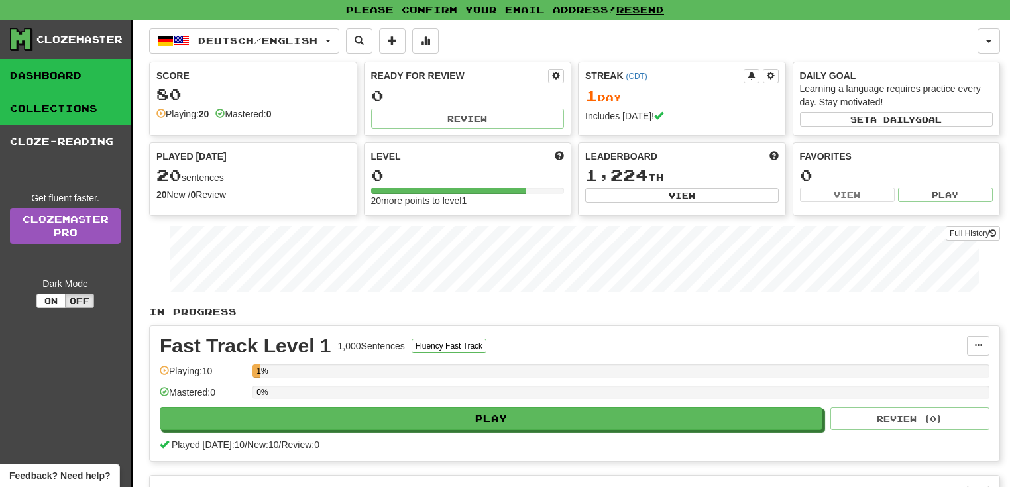
click at [49, 109] on link "Collections" at bounding box center [65, 108] width 130 height 33
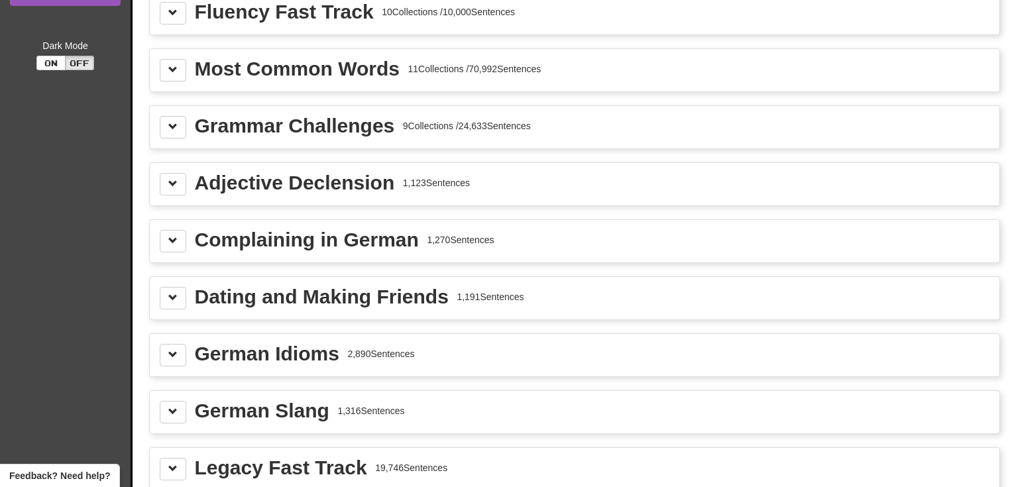
scroll to position [106, 0]
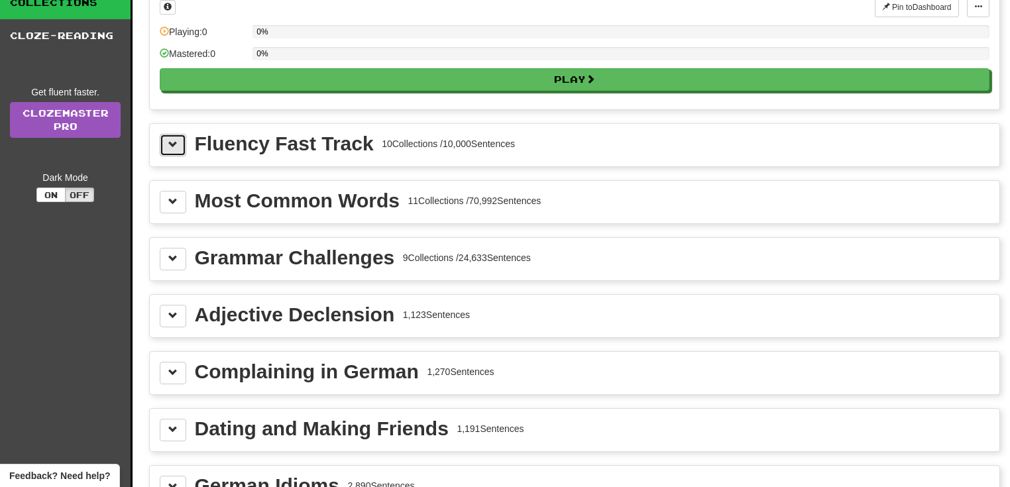
click at [173, 140] on span at bounding box center [172, 144] width 9 height 9
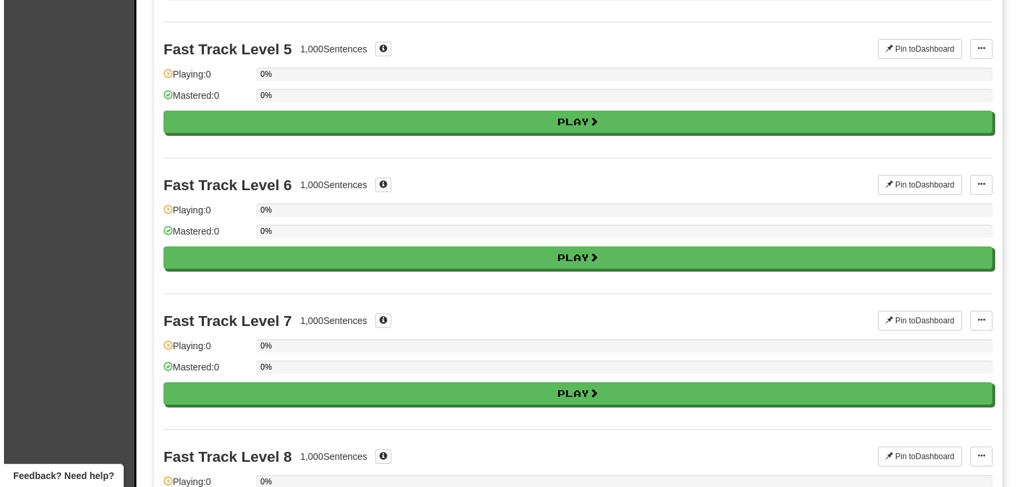
scroll to position [689, 0]
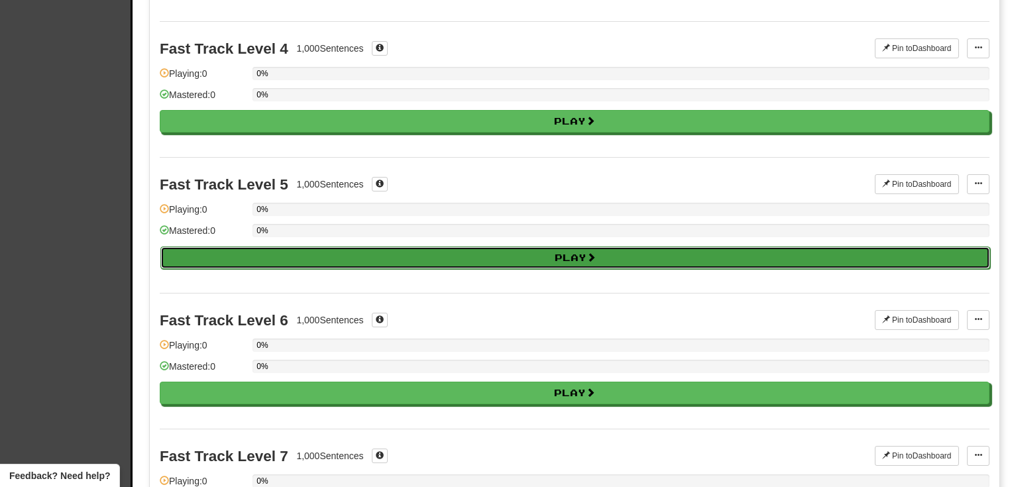
click at [484, 254] on button "Play" at bounding box center [574, 257] width 829 height 23
select select "**"
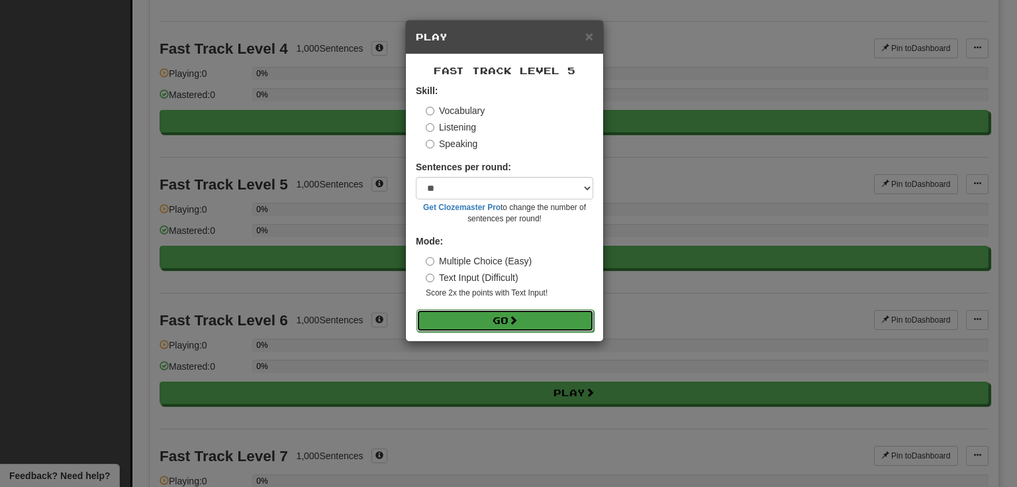
click at [497, 321] on button "Go" at bounding box center [506, 320] width 178 height 23
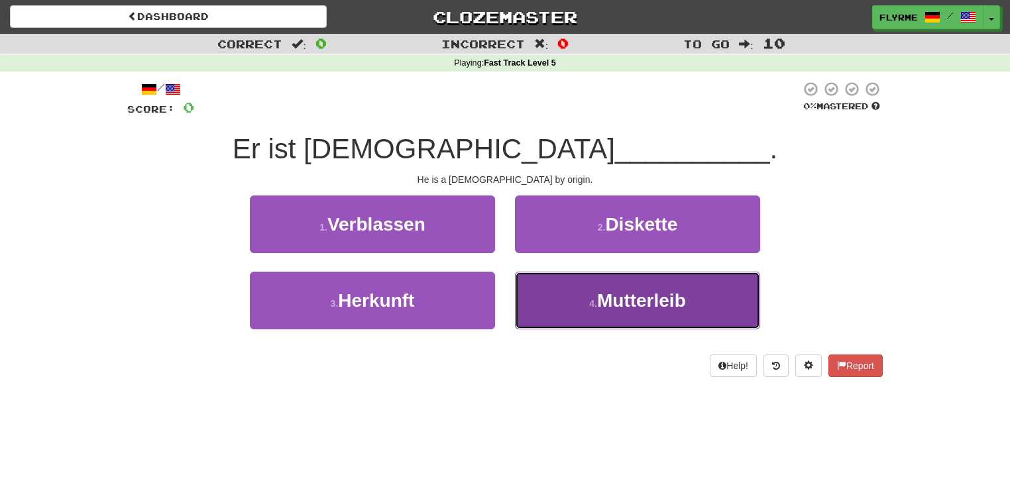
click at [607, 315] on button "4 . Mutterleib" at bounding box center [637, 301] width 245 height 58
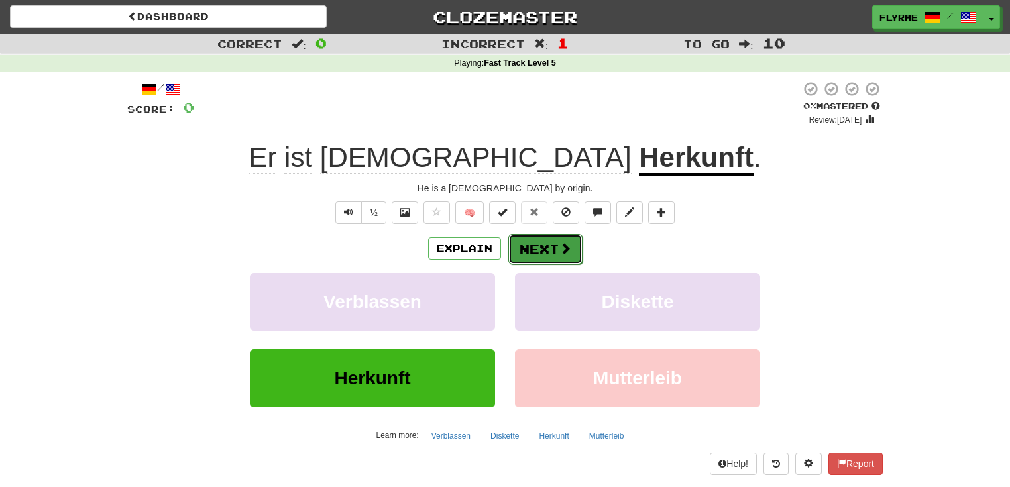
click at [541, 252] on button "Next" at bounding box center [545, 249] width 74 height 30
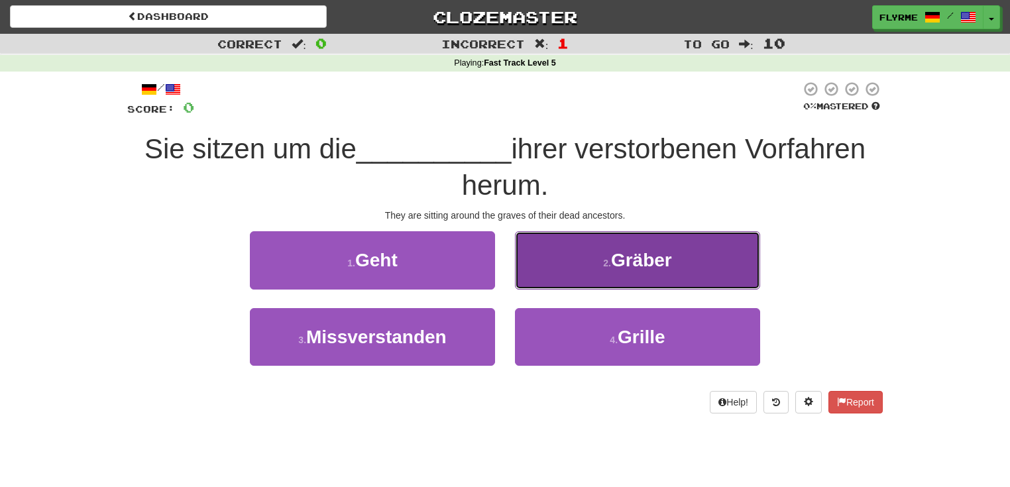
click at [639, 259] on span "Gräber" at bounding box center [641, 260] width 61 height 21
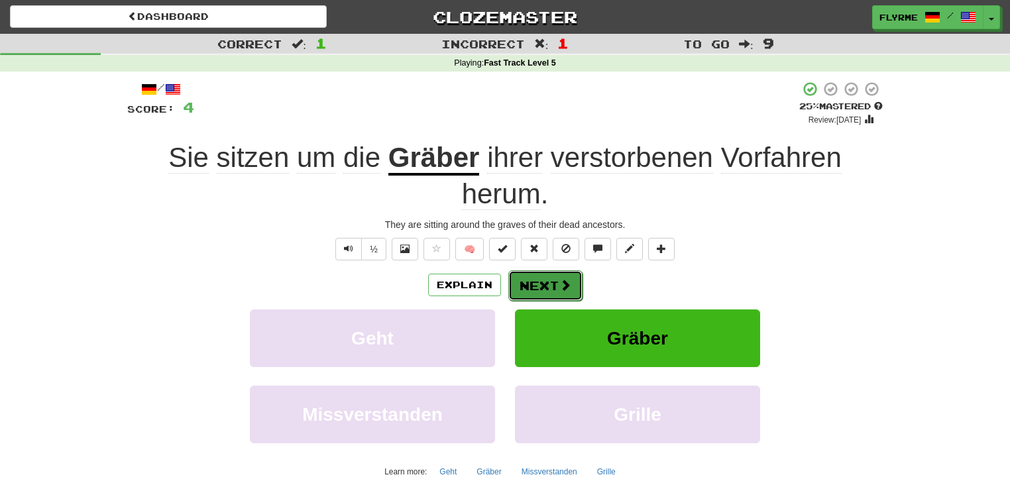
click at [552, 286] on button "Next" at bounding box center [545, 285] width 74 height 30
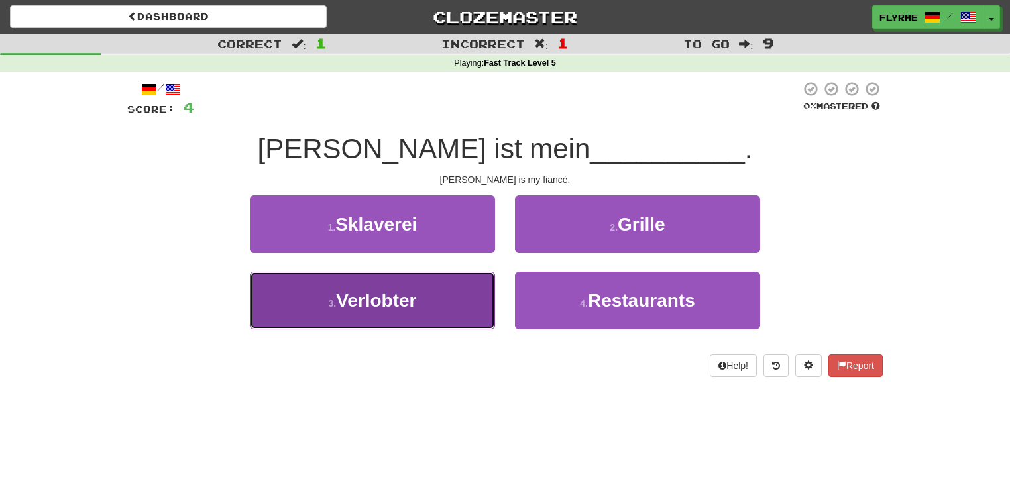
click at [416, 302] on span "Verlobter" at bounding box center [376, 300] width 80 height 21
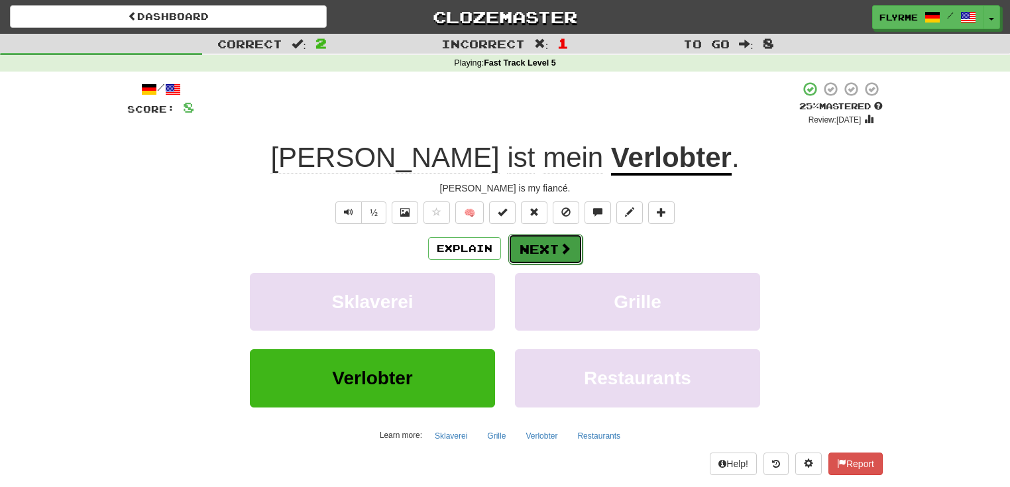
click at [548, 246] on button "Next" at bounding box center [545, 249] width 74 height 30
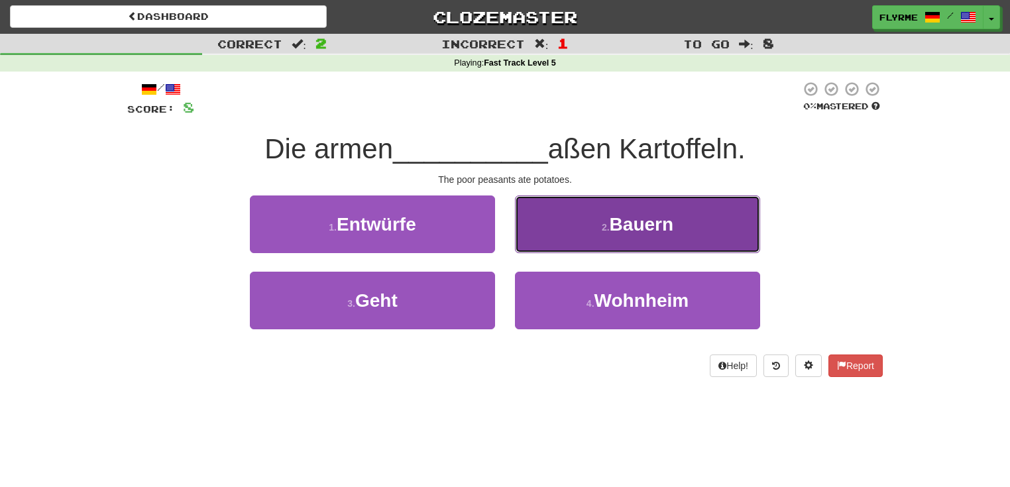
click at [625, 221] on span "Bauern" at bounding box center [641, 224] width 64 height 21
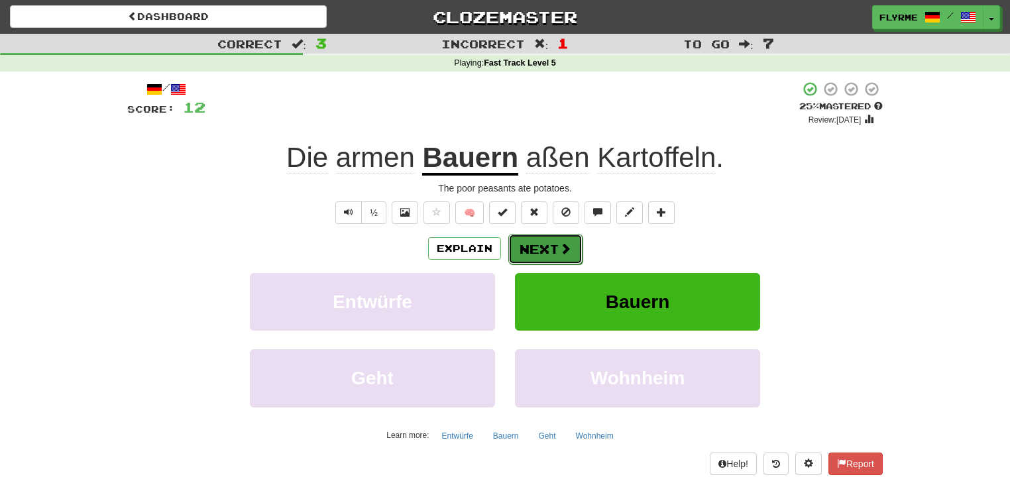
click at [544, 249] on button "Next" at bounding box center [545, 249] width 74 height 30
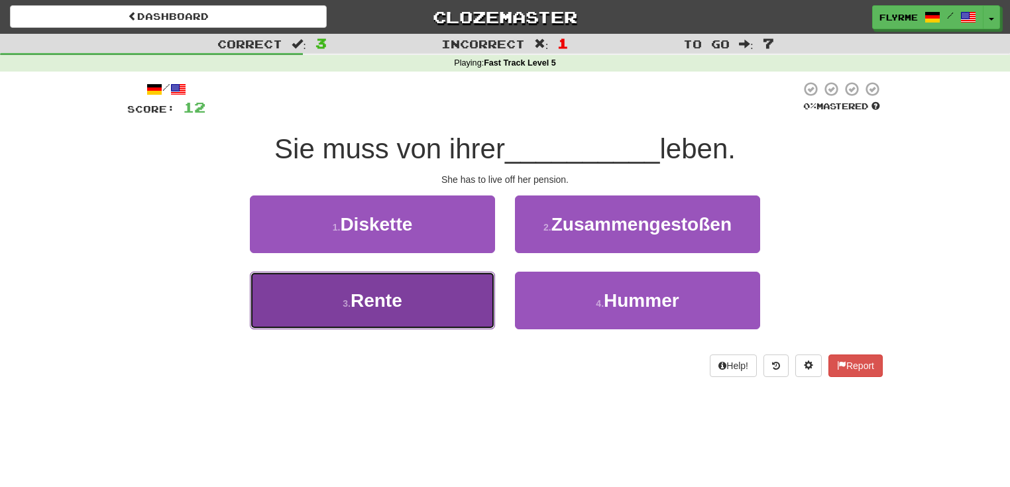
click at [392, 299] on span "Rente" at bounding box center [376, 300] width 52 height 21
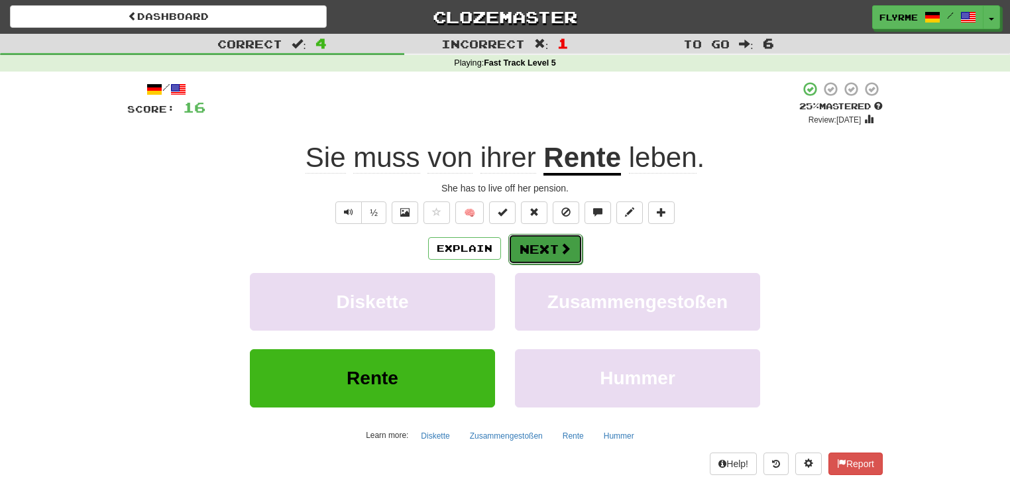
click at [541, 249] on button "Next" at bounding box center [545, 249] width 74 height 30
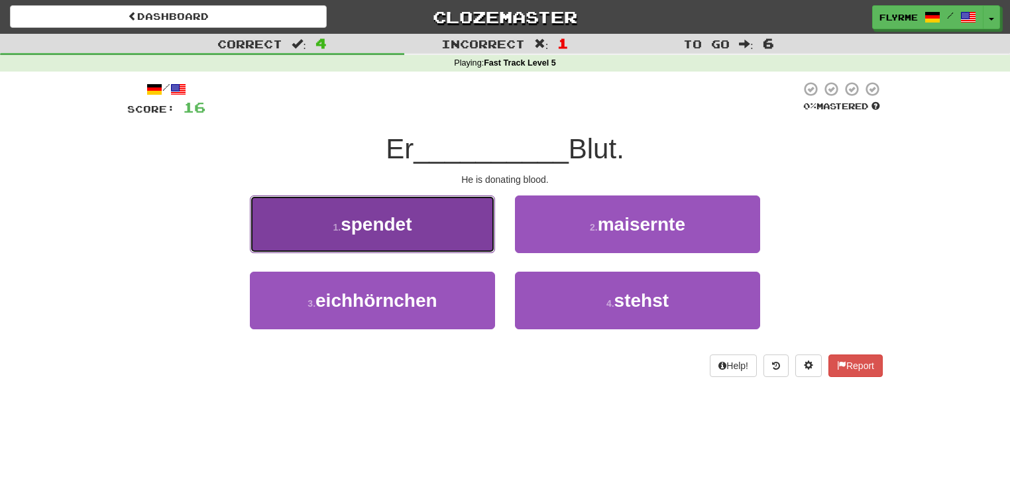
click at [403, 223] on span "spendet" at bounding box center [375, 224] width 71 height 21
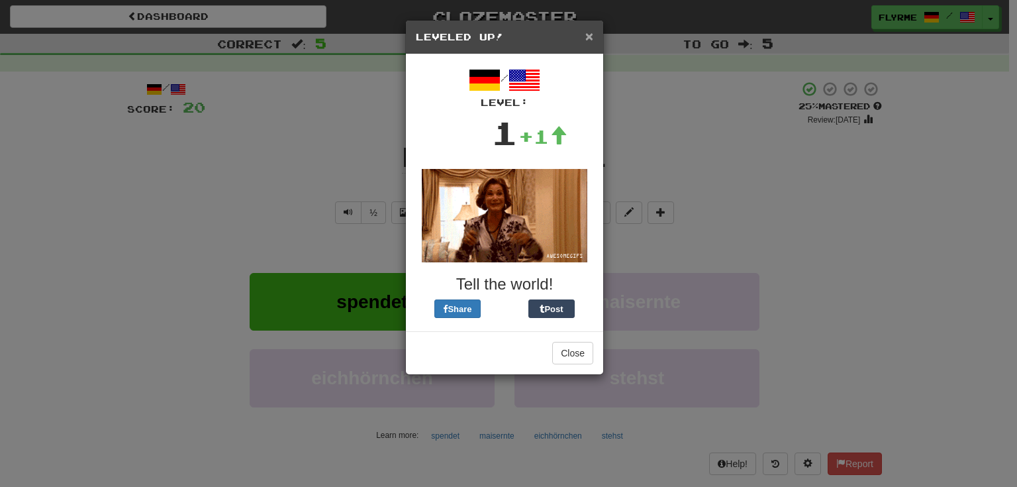
click at [590, 32] on span "×" at bounding box center [590, 35] width 8 height 15
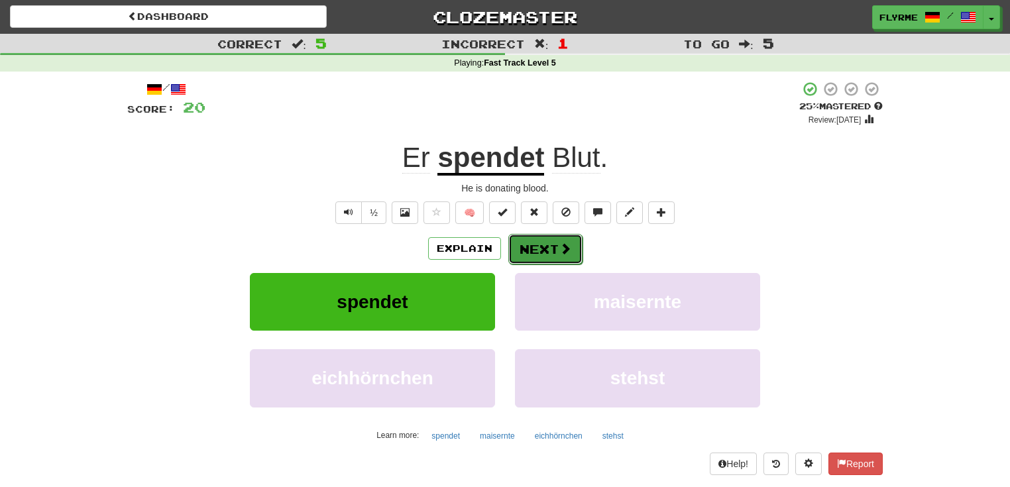
click at [551, 244] on button "Next" at bounding box center [545, 249] width 74 height 30
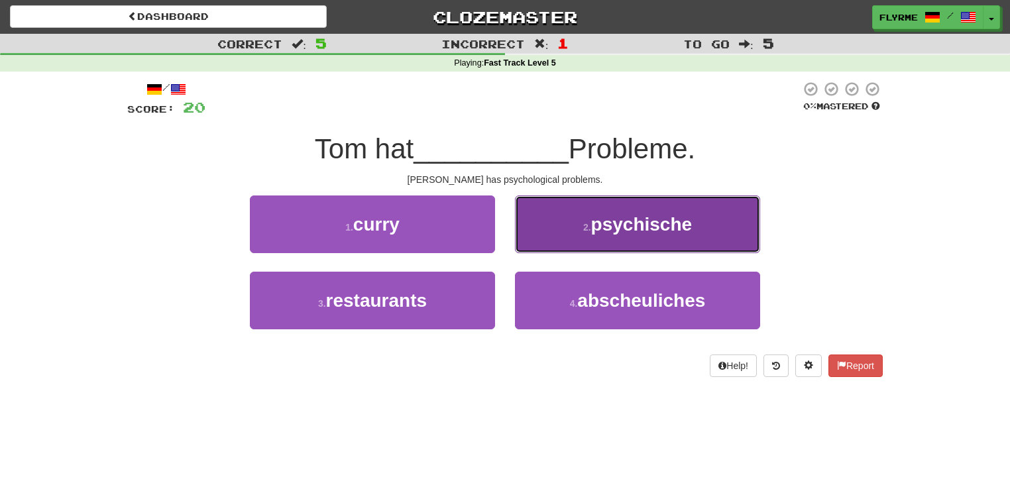
click at [692, 229] on span "psychische" at bounding box center [641, 224] width 101 height 21
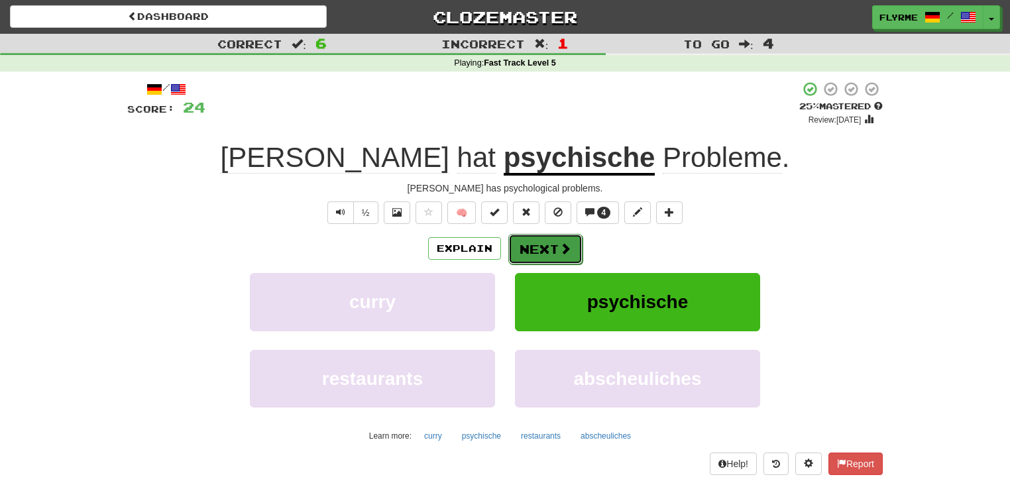
click at [545, 246] on button "Next" at bounding box center [545, 249] width 74 height 30
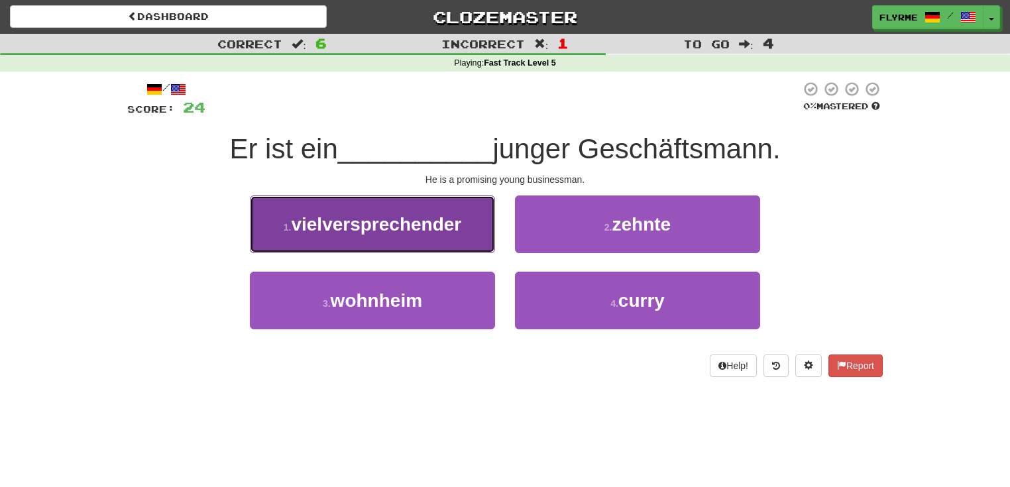
click at [461, 242] on button "1 . vielversprechender" at bounding box center [372, 224] width 245 height 58
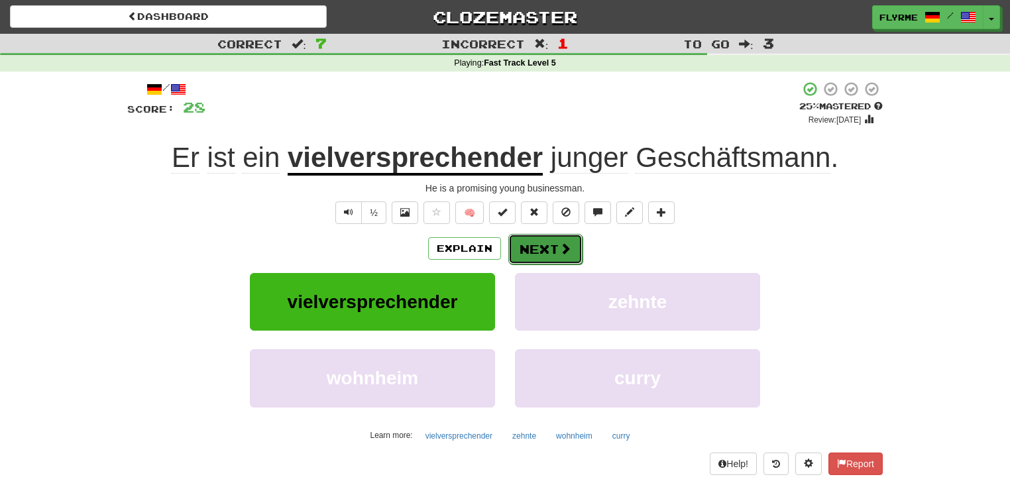
click at [554, 244] on button "Next" at bounding box center [545, 249] width 74 height 30
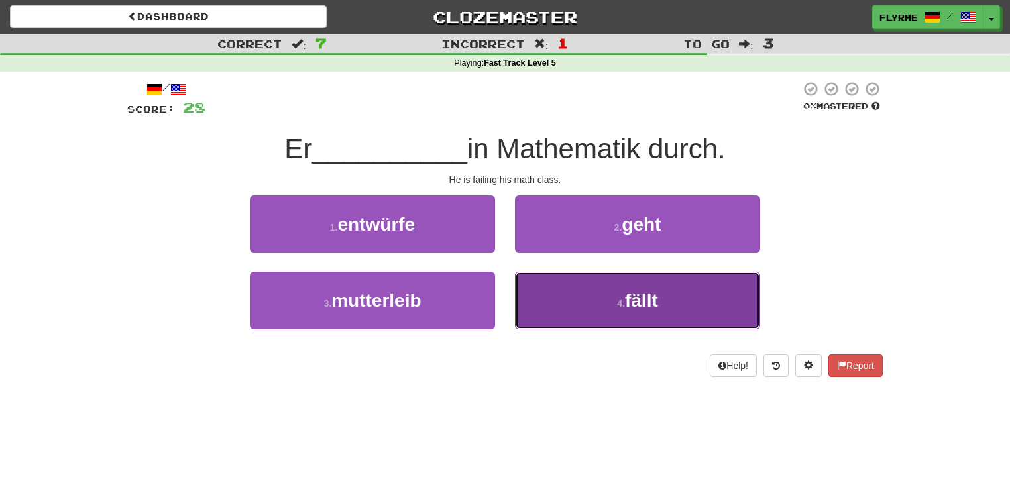
click at [624, 306] on small "4 ." at bounding box center [621, 303] width 8 height 11
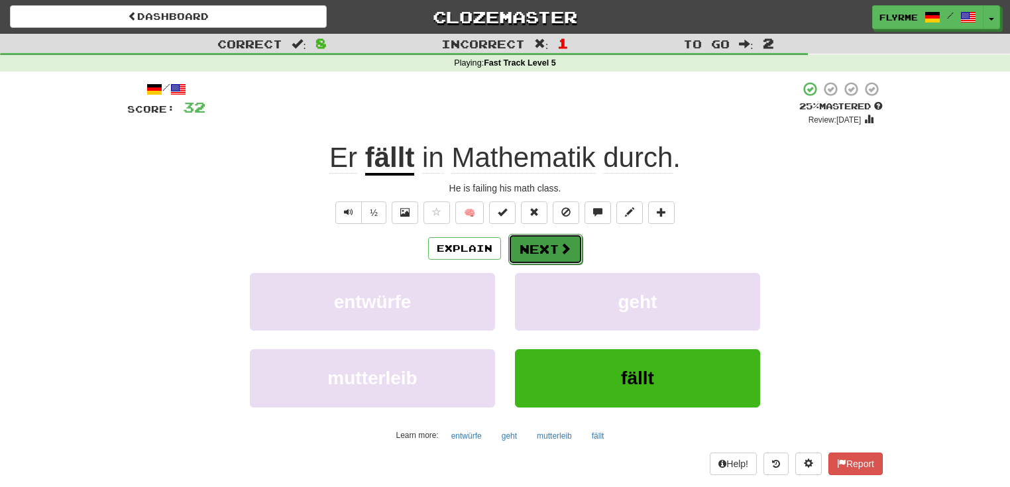
click at [545, 244] on button "Next" at bounding box center [545, 249] width 74 height 30
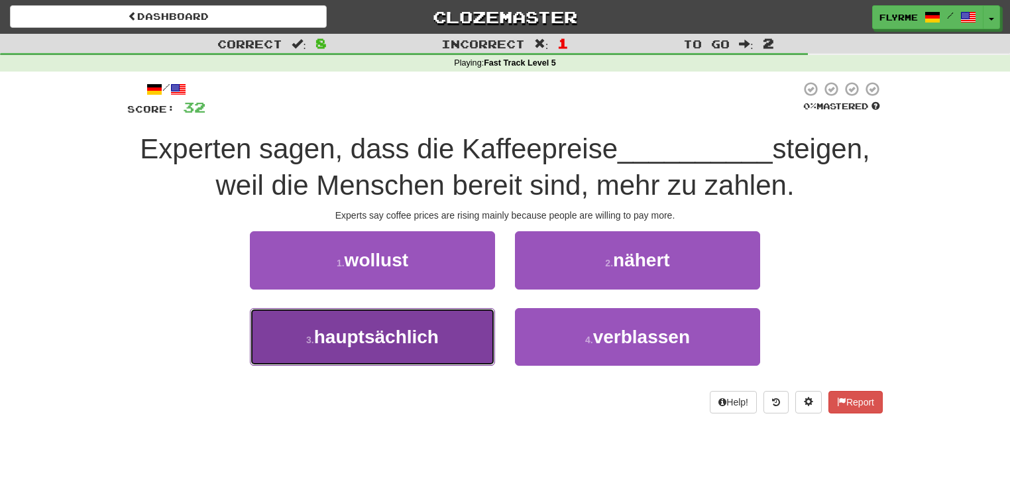
click at [402, 339] on span "hauptsächlich" at bounding box center [376, 337] width 125 height 21
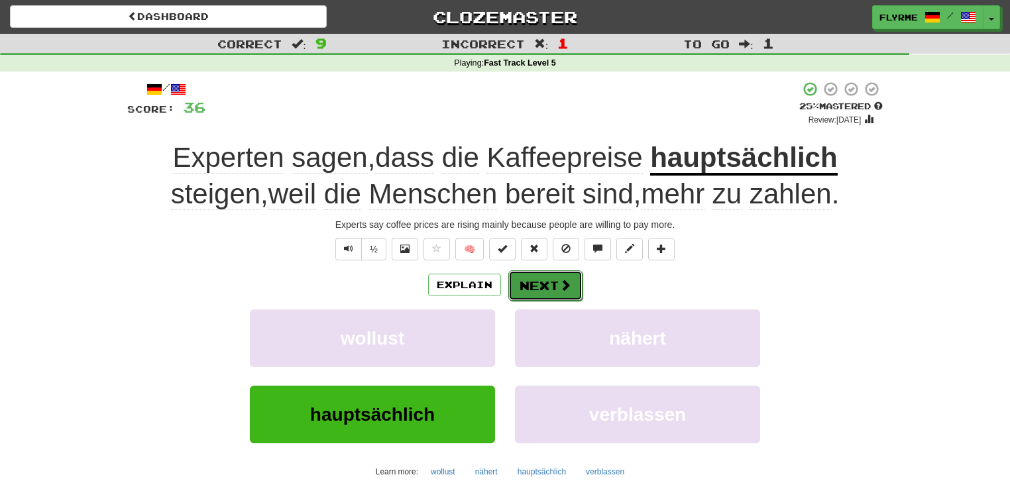
click at [544, 285] on button "Next" at bounding box center [545, 285] width 74 height 30
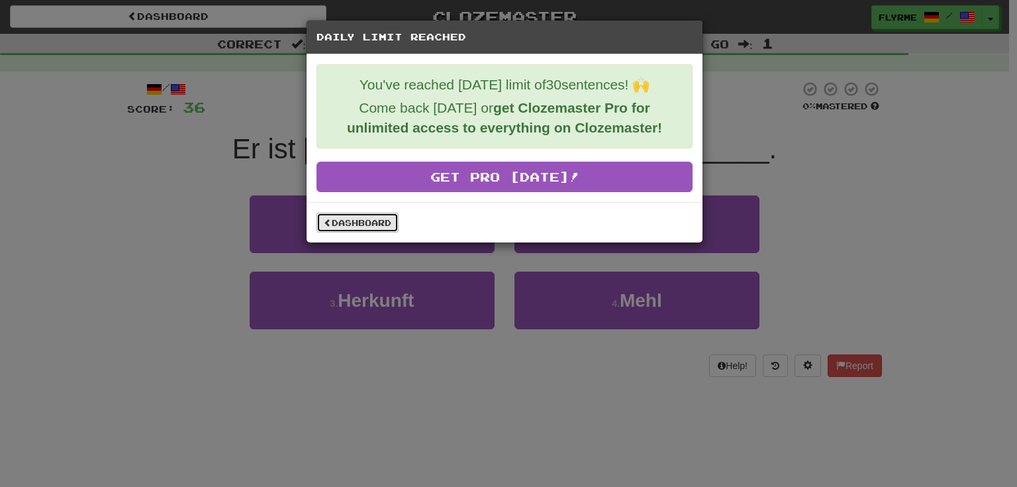
click at [367, 223] on link "Dashboard" at bounding box center [358, 223] width 82 height 20
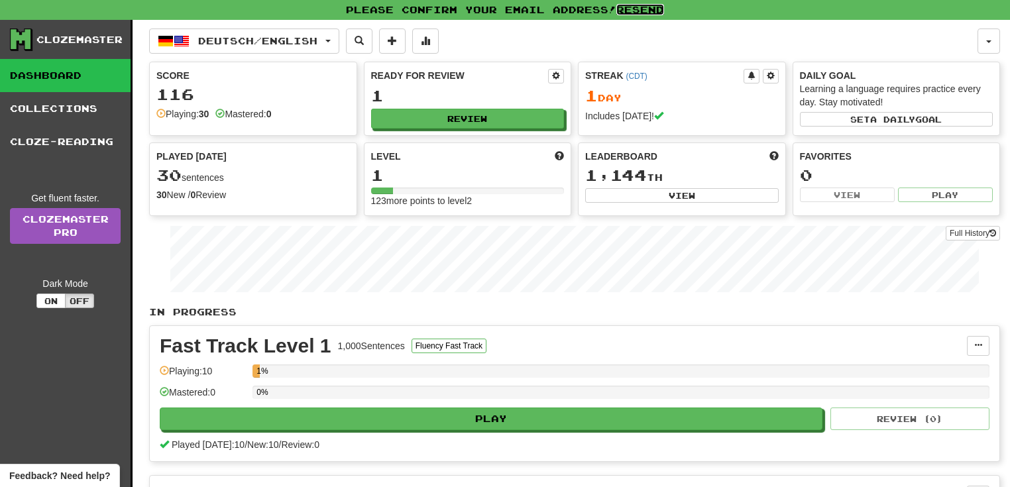
click at [640, 9] on link "Resend" at bounding box center [640, 9] width 48 height 11
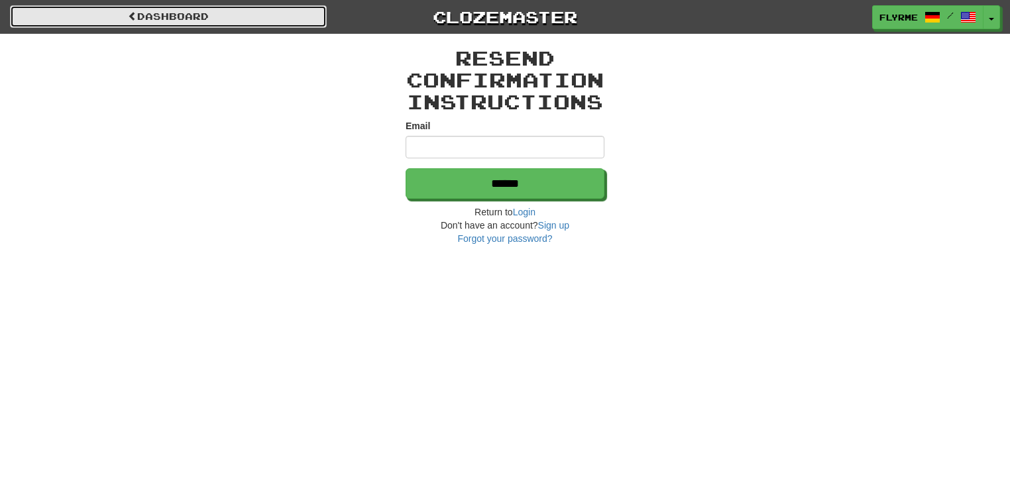
click at [172, 17] on link "Dashboard" at bounding box center [168, 16] width 317 height 23
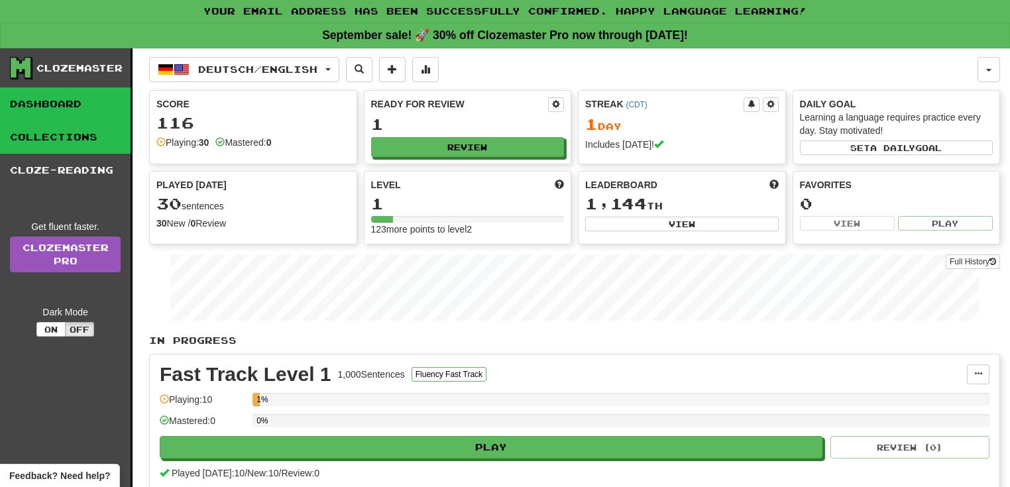
click at [66, 136] on link "Collections" at bounding box center [65, 137] width 130 height 33
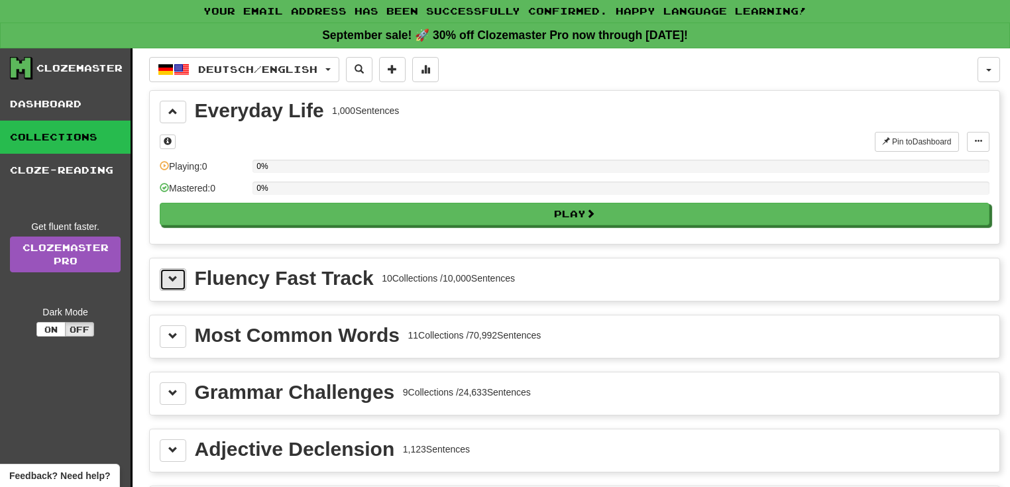
click at [174, 275] on span at bounding box center [172, 278] width 9 height 9
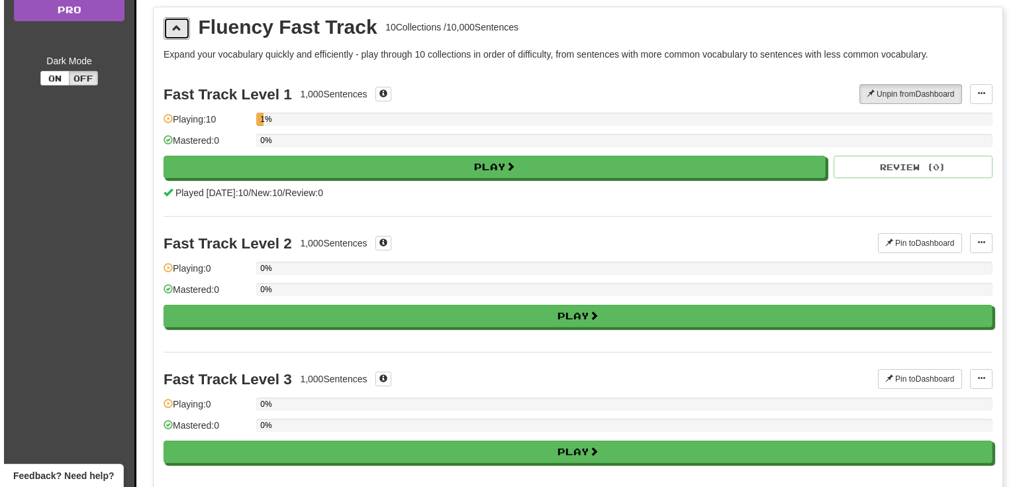
scroll to position [265, 0]
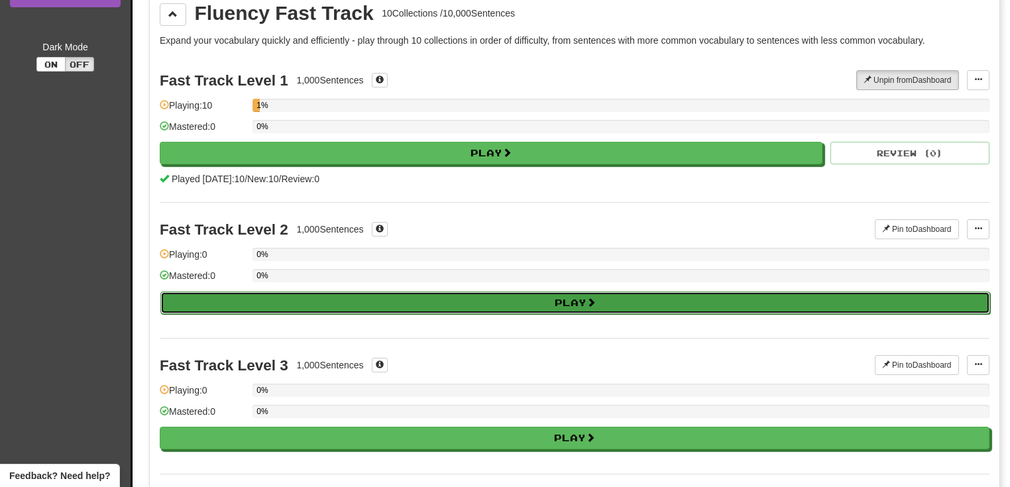
click at [313, 297] on button "Play" at bounding box center [574, 302] width 829 height 23
select select "**"
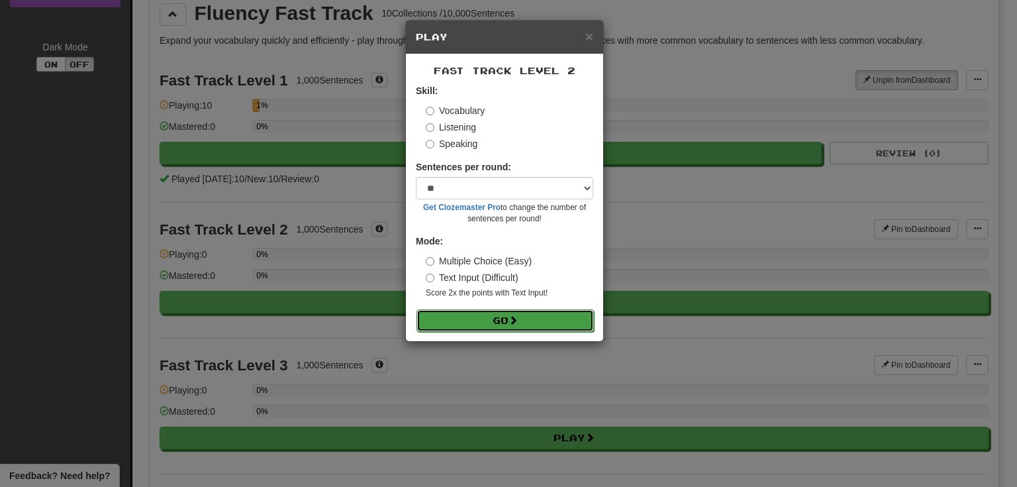
click at [460, 316] on button "Go" at bounding box center [506, 320] width 178 height 23
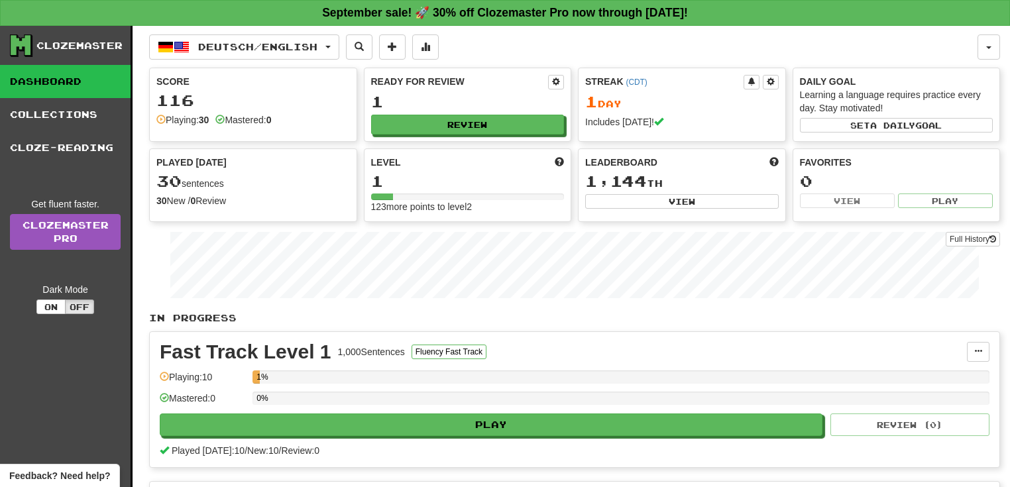
click at [54, 81] on link "Dashboard" at bounding box center [65, 81] width 130 height 33
click at [81, 305] on button "Off" at bounding box center [79, 306] width 29 height 15
click at [50, 306] on button "On" at bounding box center [50, 306] width 29 height 15
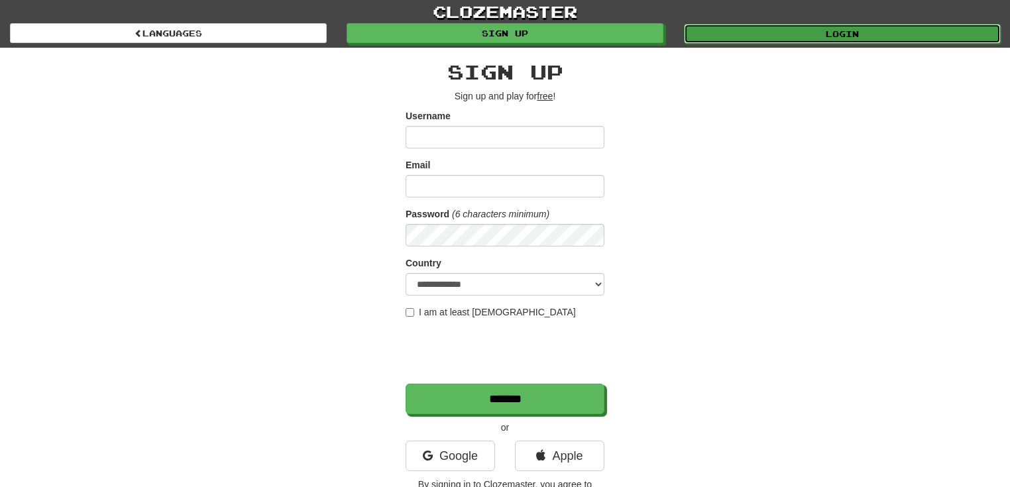
click at [811, 32] on link "Login" at bounding box center [842, 34] width 317 height 20
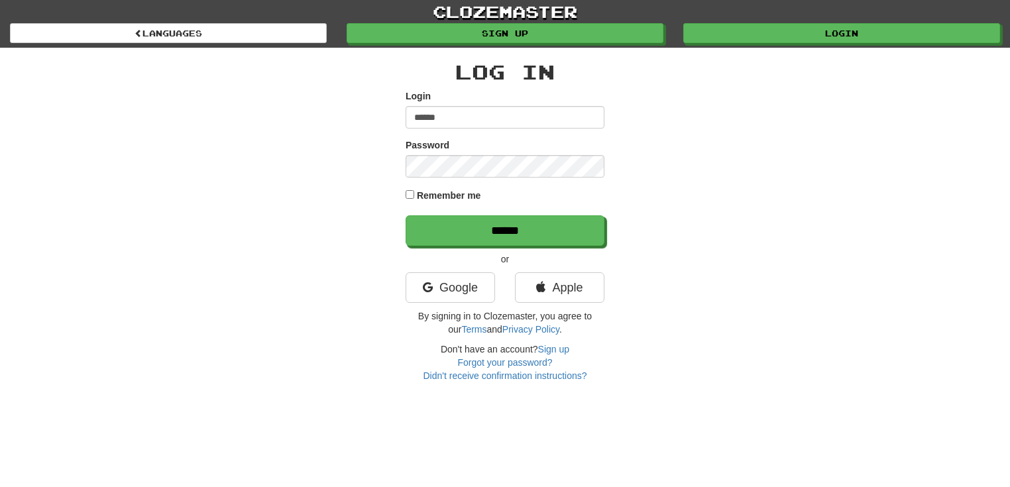
type input "******"
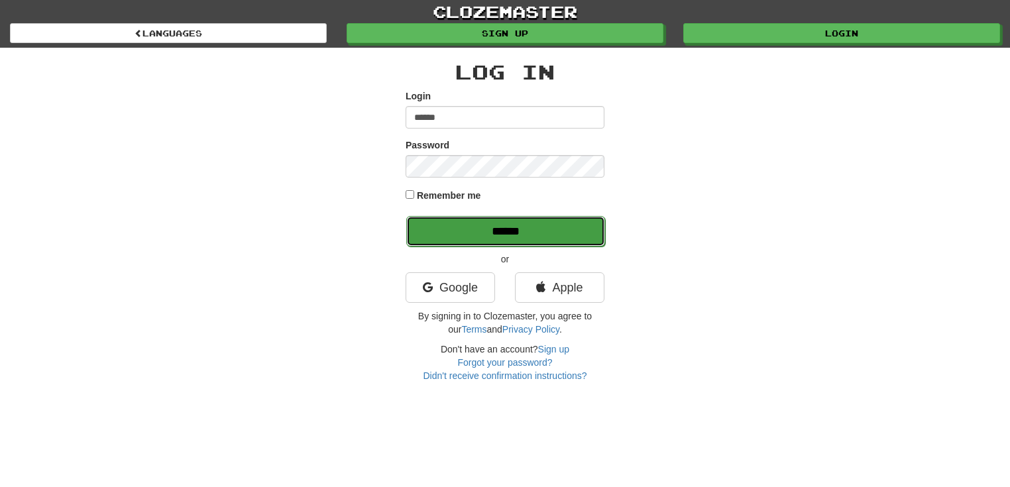
click at [448, 224] on input "******" at bounding box center [505, 231] width 199 height 30
